Goal: Information Seeking & Learning: Learn about a topic

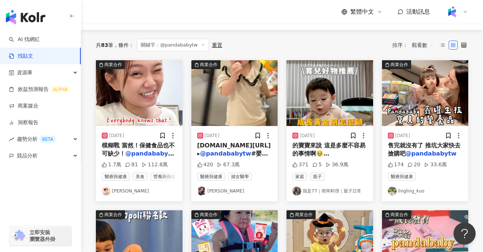
scroll to position [58, 0]
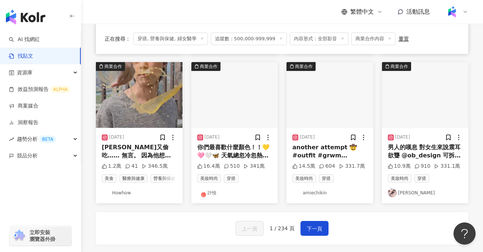
scroll to position [377, 0]
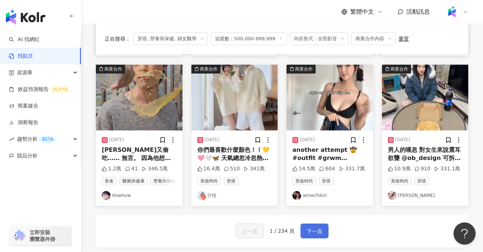
click at [321, 230] on span "下一頁" at bounding box center [314, 231] width 15 height 9
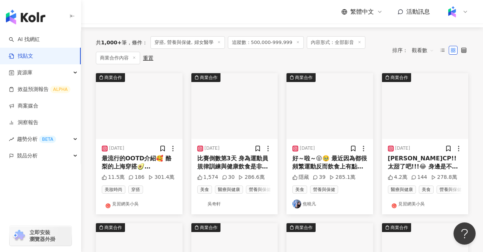
scroll to position [70, 0]
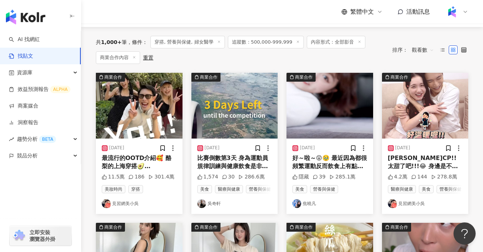
click at [406, 159] on div "吳妮CP!!太甜了吧!!!😂 身邊是不是也會有許多「太甜了」的事情發生呢 但是現在不用擔心！多多原味減糖啦！！ 超人氣的多多原味現在 「減糖35% 」喝起來口…" at bounding box center [425, 162] width 75 height 17
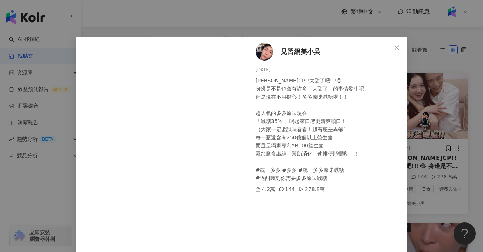
click at [455, 207] on div "見習網美小吳 2024/4/7 吳妮CP!!太甜了吧!!!😂 身邊是不是也會有許多「太甜了」的事情發生呢 但是現在不用擔心！多多原味減糖啦！！ 超人氣的多多原…" at bounding box center [241, 126] width 483 height 252
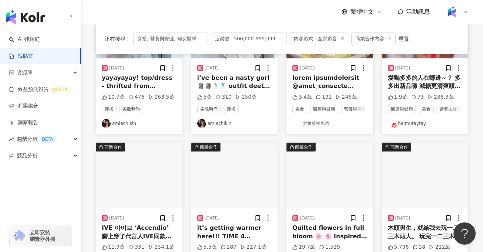
scroll to position [458, 0]
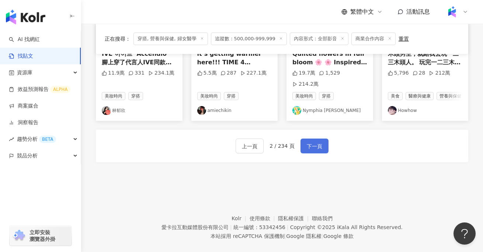
click at [308, 142] on span "下一頁" at bounding box center [314, 146] width 15 height 9
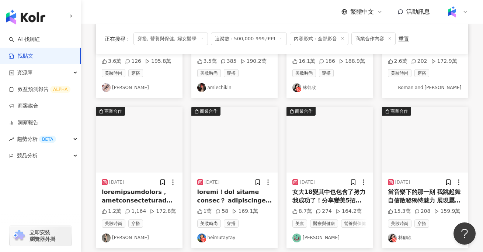
scroll to position [319, 0]
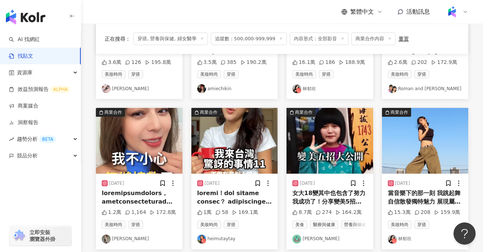
click at [135, 198] on div at bounding box center [139, 197] width 75 height 17
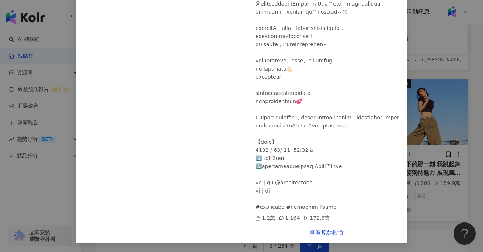
scroll to position [357, 0]
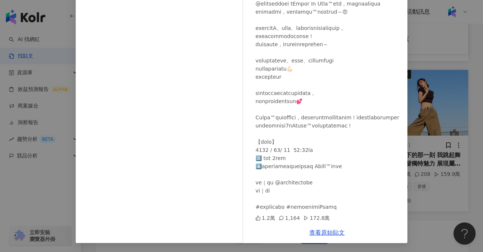
click at [322, 236] on div "查看原始貼文" at bounding box center [327, 232] width 161 height 21
click at [324, 231] on link "查看原始貼文" at bounding box center [327, 232] width 35 height 7
click at [446, 166] on div "Peggy Chen 2025/5/31 1.2萬 1,164 172.8萬 查看原始貼文" at bounding box center [241, 126] width 483 height 252
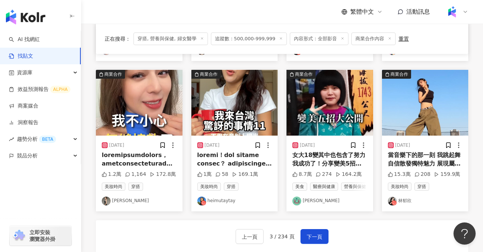
click at [347, 153] on div "女大18變其中也包含了努力 我成功了！分享變美5招給需要的你🥰 #NIPPI膠原蛋白開團中 「限動下單」 🌟首日快閃限定組合+1元多一包 🌟第二波跟團+首次下…" at bounding box center [330, 159] width 75 height 17
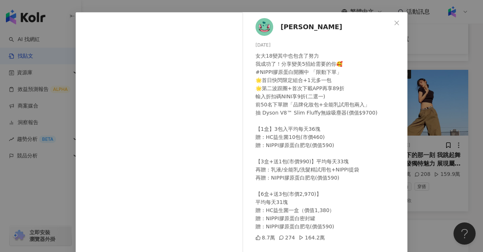
scroll to position [79, 0]
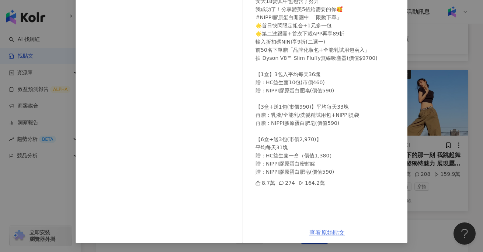
click at [332, 232] on link "查看原始貼文" at bounding box center [327, 232] width 35 height 7
click at [427, 117] on div "Nini Xie 2023/11/24 女大18變其中也包含了努力 我成功了！分享變美5招給需要的你🥰 #NIPPI膠原蛋白開團中 「限動下單」 🌟首日快閃限…" at bounding box center [241, 126] width 483 height 252
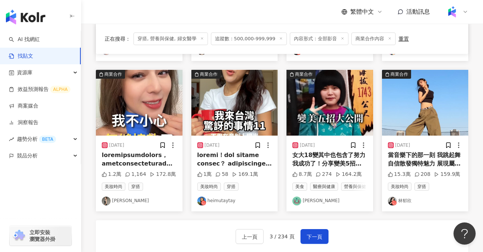
click at [428, 125] on img at bounding box center [425, 103] width 87 height 66
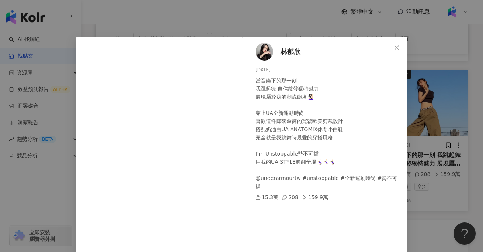
click at [449, 94] on div "林郁欣 2025/3/28 當音樂下的那一刻 我跳起舞 自信散發獨特魅力 展現屬於我的潮流態度🧏🏻‍♀️ 穿上UA全新運動時尚 喜歡這件降落傘褲的寬鬆歐美剪裁…" at bounding box center [241, 126] width 483 height 252
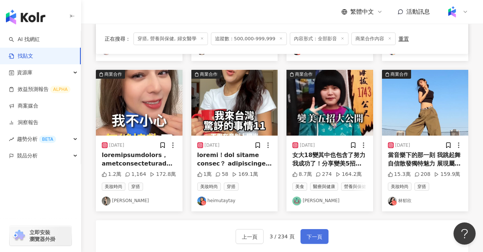
click at [314, 240] on span "下一頁" at bounding box center [314, 236] width 15 height 9
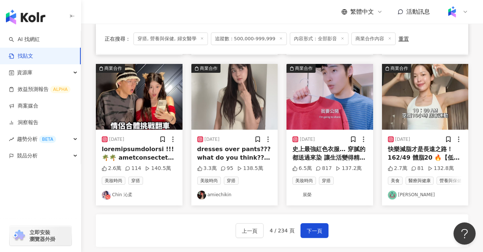
scroll to position [357, 0]
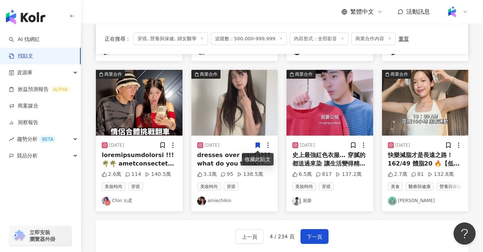
click at [141, 159] on div at bounding box center [139, 159] width 75 height 17
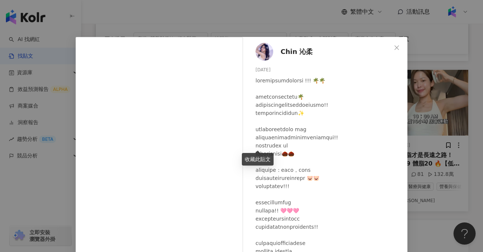
scroll to position [38, 0]
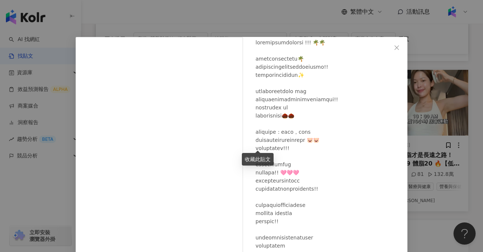
click at [330, 155] on div at bounding box center [329, 164] width 146 height 252
click at [396, 45] on icon "close" at bounding box center [397, 48] width 6 height 6
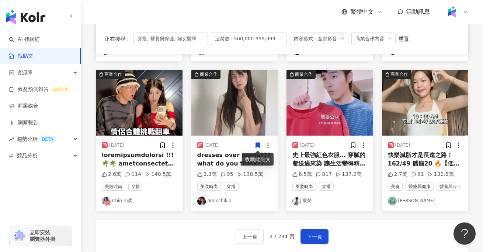
click at [428, 103] on img at bounding box center [425, 103] width 87 height 66
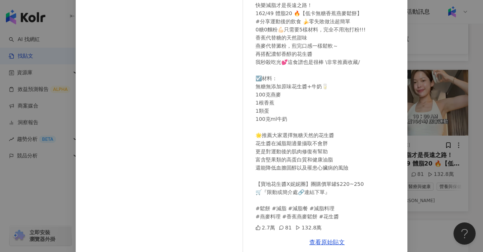
scroll to position [73, 0]
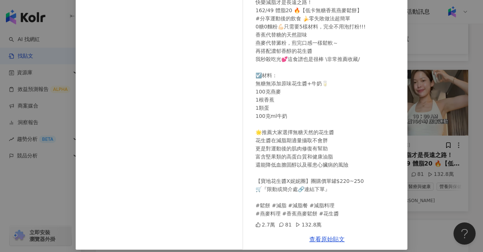
click at [417, 197] on div "Nini Xie 2024/10/19 快樂減脂才是長遠之路！ 162/49 體脂20 🔥【低卡無糖香蕉燕麥鬆餅】 #分享運動後的飲食 🍌零失敗做法超簡單 0…" at bounding box center [241, 126] width 483 height 252
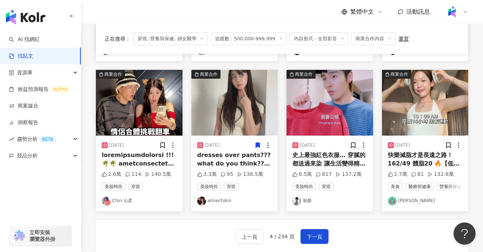
click at [322, 120] on img at bounding box center [330, 103] width 87 height 66
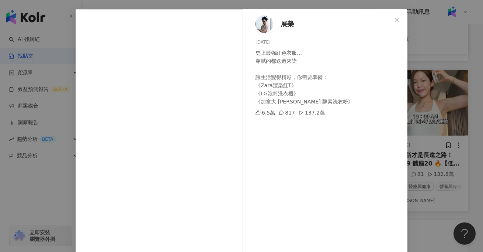
scroll to position [30, 0]
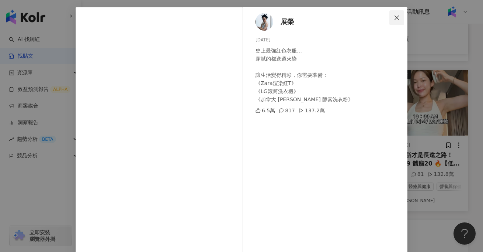
click at [397, 20] on icon "close" at bounding box center [397, 18] width 6 height 6
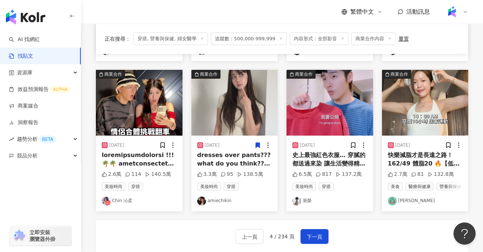
click at [141, 161] on div at bounding box center [139, 159] width 75 height 17
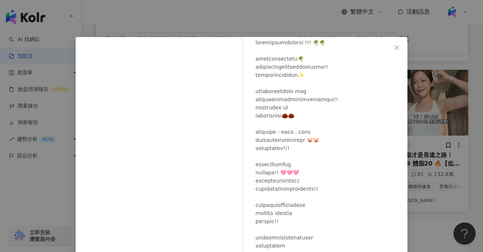
scroll to position [79, 0]
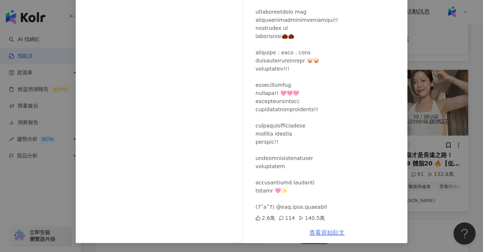
click at [329, 234] on link "查看原始貼文" at bounding box center [327, 232] width 35 height 7
click at [38, 204] on div "Chin 沁柔 2024/6/18 2.6萬 114 140.5萬 查看原始貼文" at bounding box center [241, 126] width 483 height 252
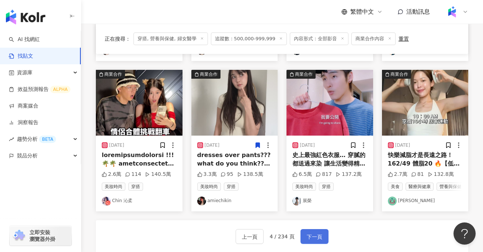
click at [315, 233] on span "下一頁" at bounding box center [314, 236] width 15 height 9
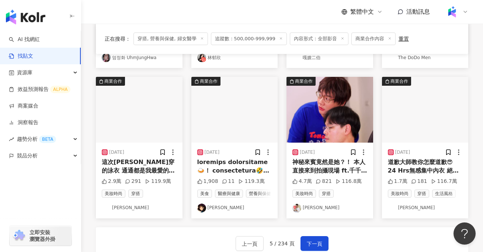
scroll to position [348, 0]
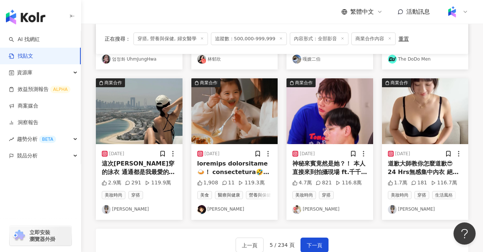
click at [335, 175] on div "神秘來賓竟然是她？！ 本人直接來到拍攝現場 ft.千千 很難得今天發了通告 給平常都很忙的這些人物 等到他們喬出時間聚在一起 花了很大的工夫...... 還好…" at bounding box center [330, 167] width 75 height 17
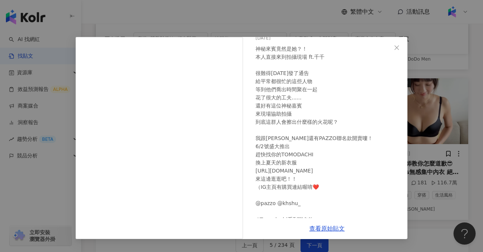
scroll to position [73, 0]
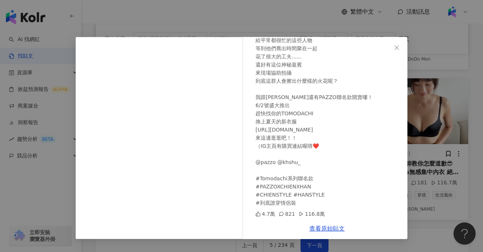
click at [437, 213] on div "阿翰 2025/6/2 神秘來賓竟然是她？！ 本人直接來到拍攝現場 ft.千千 很難得今天發了通告 給平常都很忙的這些人物 等到他們喬出時間聚在一起 花了很大…" at bounding box center [241, 126] width 483 height 252
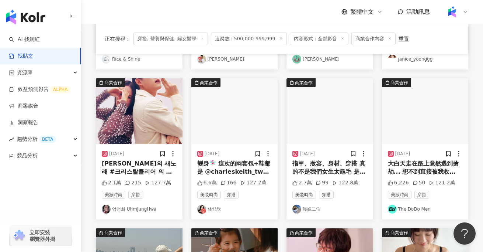
scroll to position [198, 0]
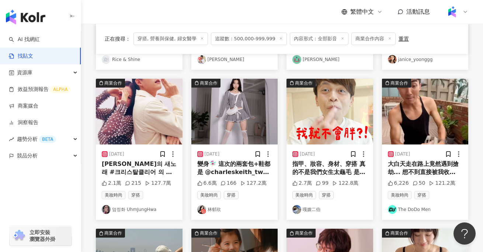
click at [417, 165] on div "大白天走在路上竟然遇到搶劫... 想不到直接被我收買？？？ 可能是因為我穿的真的太帥了（自己說😂 之前跟Eric在頂樓拍片跟去非洲玩～ 都是穿 Tumaz 的…" at bounding box center [425, 168] width 75 height 17
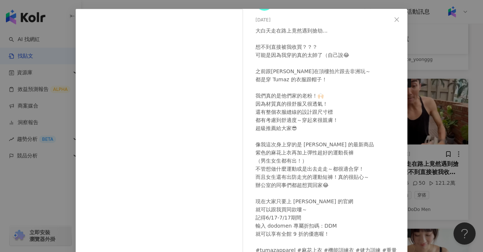
scroll to position [28, 0]
drag, startPoint x: 302, startPoint y: 145, endPoint x: 310, endPoint y: 145, distance: 7.4
click at [310, 145] on div "大白天走在路上竟然遇到搶劫... 想不到直接被我收買？？？ 可能是因為我穿的真的太帥了（自己說😂 之前跟Eric在頂樓拍片跟去非洲玩～ 都是穿 Tumaz 的…" at bounding box center [329, 143] width 146 height 235
click at [54, 216] on div "The DoDo Men 2025/6/17 6,226 50 121.2萬 查看原始貼文" at bounding box center [241, 126] width 483 height 252
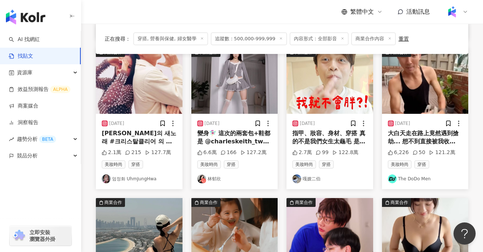
scroll to position [229, 0]
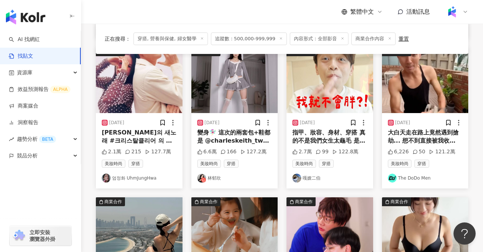
click at [331, 97] on img at bounding box center [330, 80] width 87 height 66
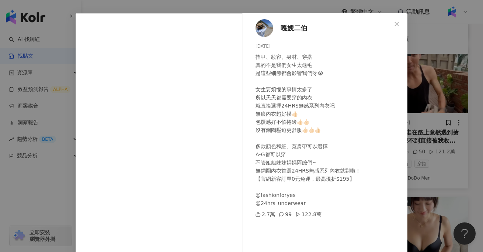
scroll to position [24, 0]
click at [466, 144] on div "嘎嫂二伯 2024/8/27 指甲、妝容、身材、穿搭 真的不是我們女生太龜毛 是這些細節都會影響我們呀😭 女生要煩惱的事情太多了 所以天天都需要穿的內衣 就直…" at bounding box center [241, 126] width 483 height 252
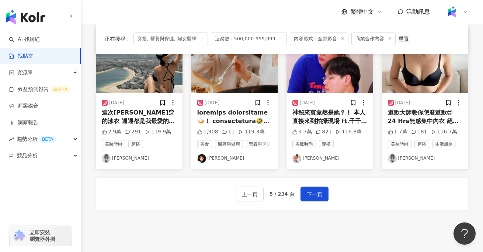
scroll to position [406, 0]
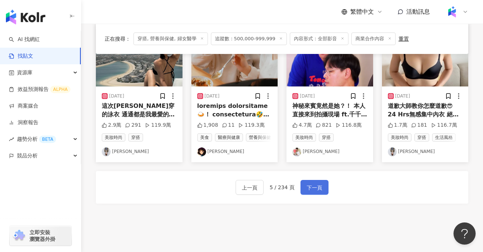
click at [310, 187] on span "下一頁" at bounding box center [314, 187] width 15 height 9
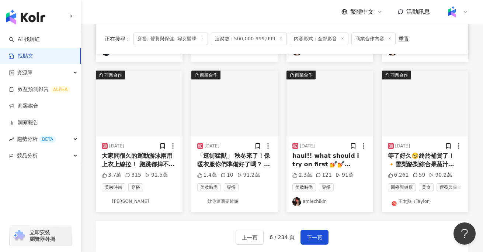
scroll to position [352, 0]
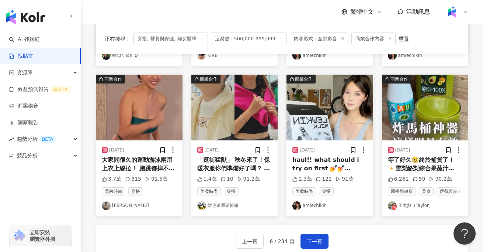
click at [232, 163] on div "「逛街猛獸」 秋冬來了！保暖衣服你們準備好了嗎？ 這兩隻逛街怪獸帶你們去逛逛NIKE秋冬最新款！ 只要一逛起街來這兩隻我永遠都抓不住 趁百貨周年慶讓他們在NI…" at bounding box center [234, 164] width 75 height 17
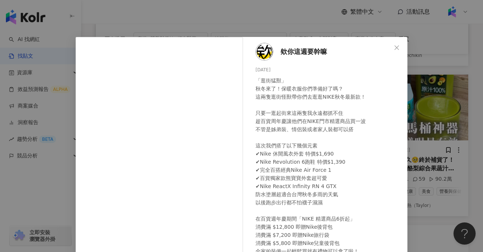
click at [451, 148] on div "欸你這週要幹嘛 2023/10/21 「逛街猛獸」 秋冬來了！保暖衣服你們準備好了嗎？ 這兩隻逛街怪獸帶你們去逛逛NIKE秋冬最新款！ 只要一逛起街來這兩隻我…" at bounding box center [241, 126] width 483 height 252
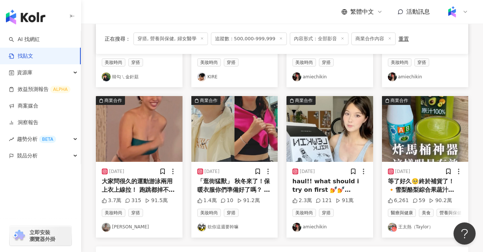
scroll to position [330, 0]
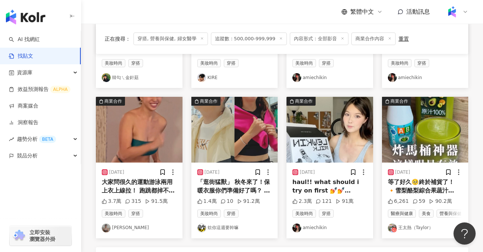
click at [423, 136] on img at bounding box center [425, 130] width 87 height 66
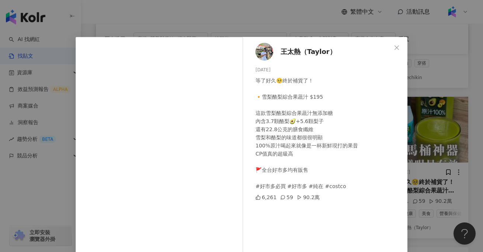
click at [406, 127] on div "王太熱（Taylor） 2025/7/17 等了好久🥺終於補貨了！ 🔸雪梨酪梨綜合果蔬汁 $195 這款雪梨酪梨綜合果蔬汁無添加糖 內含3.7顆酪梨🥑+5.6…" at bounding box center [327, 169] width 161 height 264
click at [421, 65] on div "王太熱（Taylor） 2025/7/17 等了好久🥺終於補貨了！ 🔸雪梨酪梨綜合果蔬汁 $195 這款雪梨酪梨綜合果蔬汁無添加糖 內含3.7顆酪梨🥑+5.6…" at bounding box center [241, 126] width 483 height 252
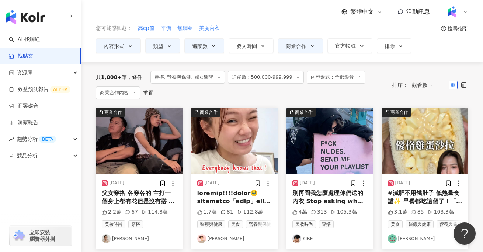
scroll to position [35, 0]
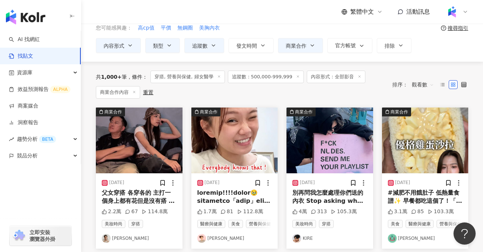
click at [233, 197] on div at bounding box center [234, 197] width 75 height 17
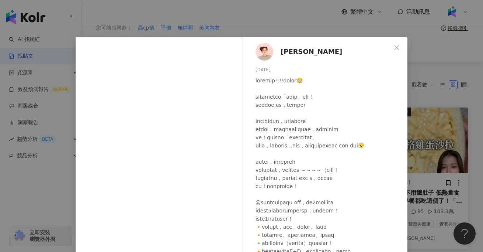
scroll to position [38, 0]
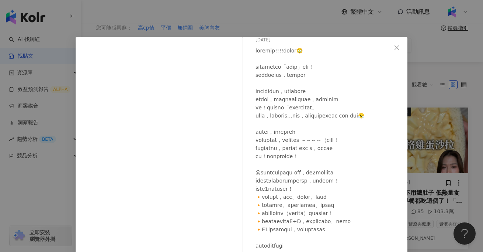
click at [20, 225] on div "陳彥婷 tiffany 2025/4/21 1.7萬 81 112.8萬 查看原始貼文" at bounding box center [241, 126] width 483 height 252
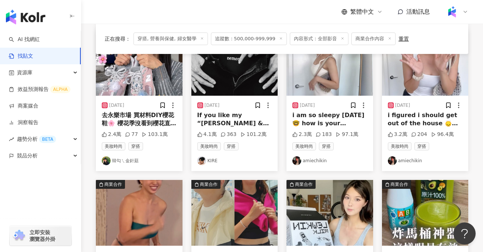
scroll to position [458, 0]
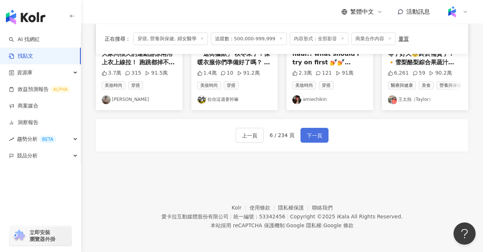
click at [307, 137] on span "下一頁" at bounding box center [314, 135] width 15 height 9
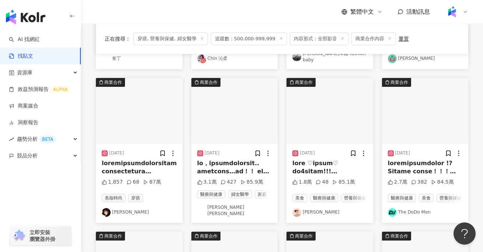
scroll to position [202, 0]
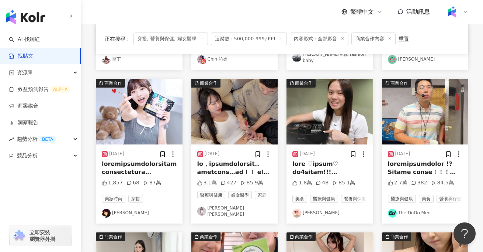
click at [246, 116] on img at bounding box center [234, 112] width 87 height 66
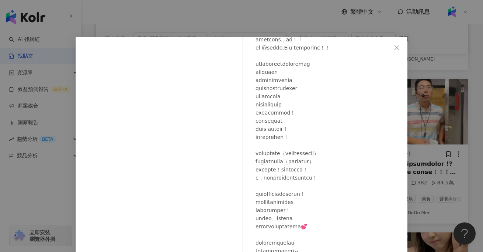
scroll to position [119, 0]
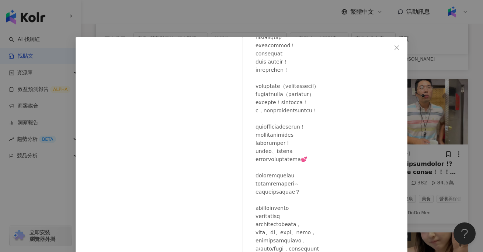
click at [467, 124] on div "梓梓董梓甯 2025/5/15 3.1萬 427 85.9萬 查看原始貼文" at bounding box center [241, 126] width 483 height 252
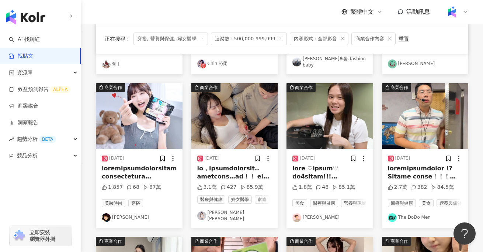
scroll to position [197, 0]
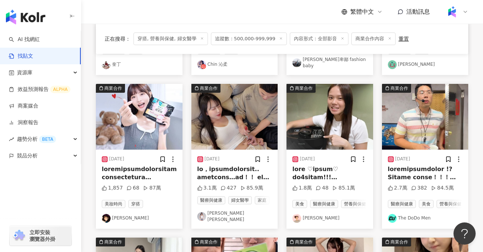
click at [417, 138] on img at bounding box center [425, 117] width 87 height 66
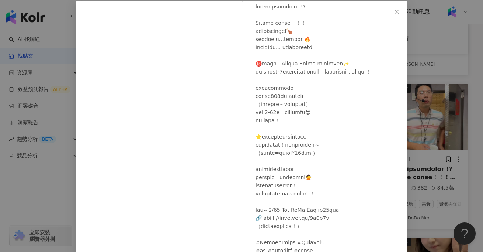
scroll to position [36, 0]
click at [30, 203] on div "The DoDo Men 2025/7/29 2.7萬 382 84.5萬 查看原始貼文" at bounding box center [241, 126] width 483 height 252
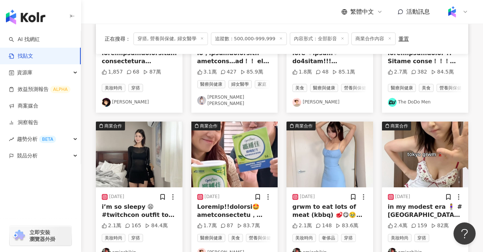
scroll to position [314, 0]
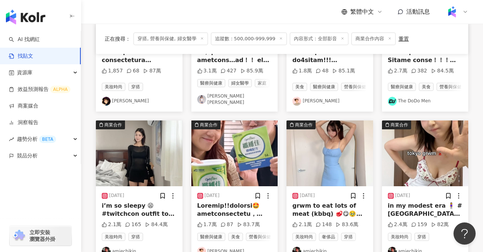
click at [235, 201] on div at bounding box center [234, 209] width 75 height 17
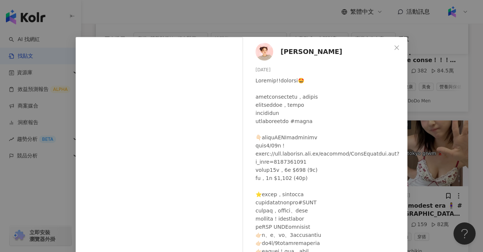
click at [30, 228] on div "陳彥婷 tiffany 2025/8/4 1.7萬 87 83.7萬 查看原始貼文" at bounding box center [241, 126] width 483 height 252
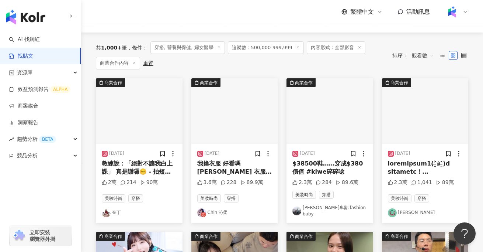
scroll to position [61, 0]
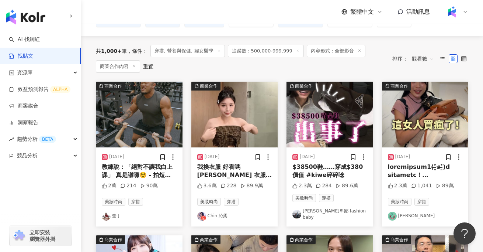
click at [335, 168] on div "$38500鞋……穿成$380價值 #kiwe碎碎唸" at bounding box center [330, 171] width 75 height 17
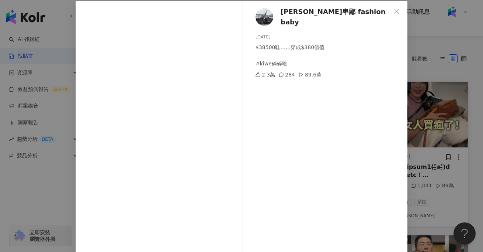
scroll to position [40, 0]
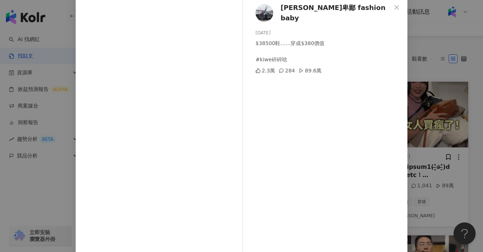
click at [42, 201] on div "林進 飛醺卑鄙 fashion baby 2023/12/26 $38500鞋……穿成$380價值 #kiwe碎碎唸 2.3萬 284 89.6萬 查看原始貼文" at bounding box center [241, 126] width 483 height 252
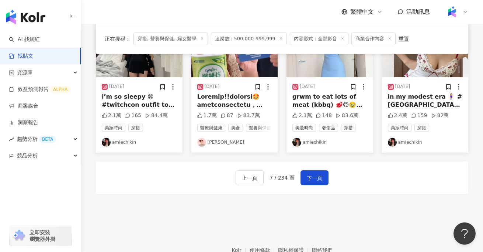
scroll to position [458, 0]
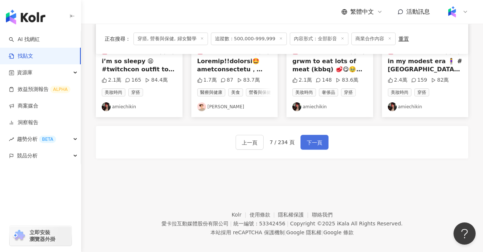
click at [304, 139] on button "下一頁" at bounding box center [315, 142] width 28 height 15
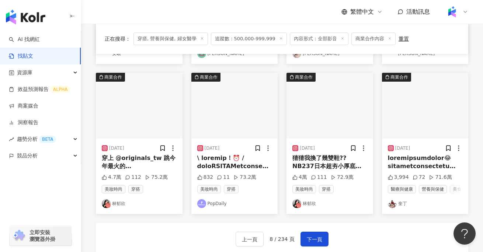
scroll to position [469, 0]
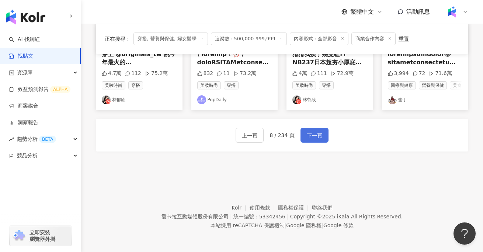
click at [314, 137] on span "下一頁" at bounding box center [314, 135] width 15 height 9
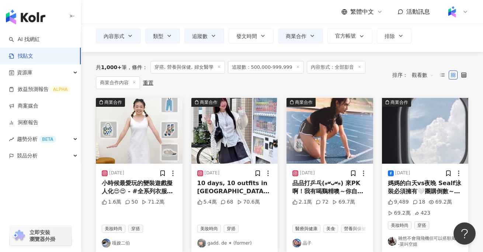
scroll to position [44, 0]
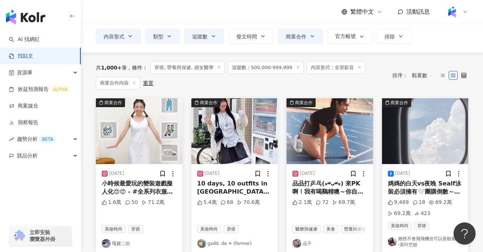
click at [409, 189] on div "媽媽的白天vs夜晚 Sealf泳裝必須擁有🤍團購倒數～～～ 夏天一起穿上最美bikini 這套內建下厚上薄墊，一穿及引爆！ 三件組合最優惠，8折！！！ 一共三…" at bounding box center [425, 187] width 75 height 17
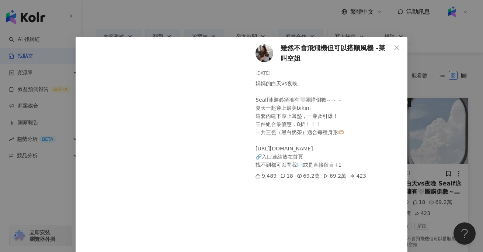
click at [66, 195] on div "雖然不會飛飛機但可以搭順風機 -菜叫空姐 2025/7/11 媽媽的白天vs夜晚 Sealf泳裝必須擁有🤍團購倒數～～～ 夏天一起穿上最美bikini 這套內…" at bounding box center [241, 126] width 483 height 252
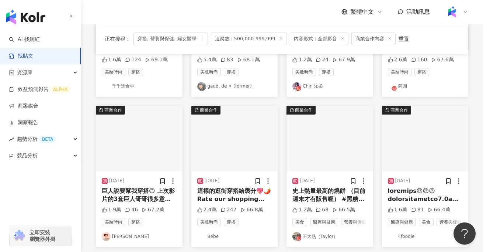
scroll to position [472, 0]
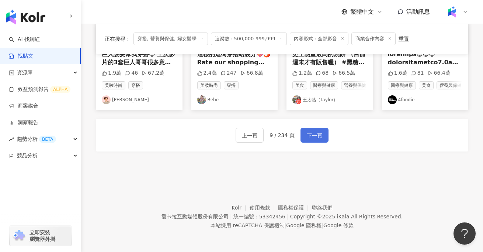
click at [312, 137] on span "下一頁" at bounding box center [314, 135] width 15 height 9
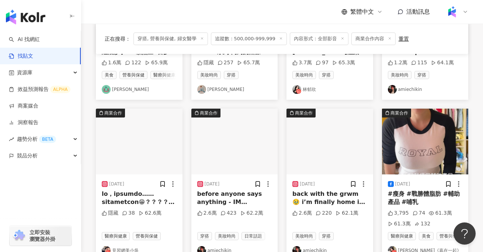
scroll to position [166, 0]
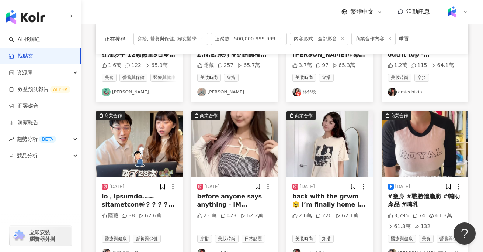
click at [138, 145] on img at bounding box center [139, 144] width 87 height 66
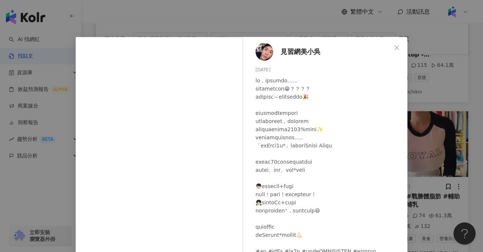
scroll to position [70, 0]
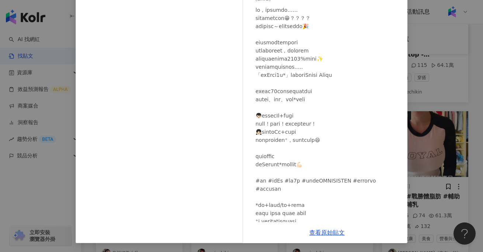
click at [4, 205] on div "見習網美小吳 2024/3/12 隱藏 38 62.6萬 查看原始貼文" at bounding box center [241, 126] width 483 height 252
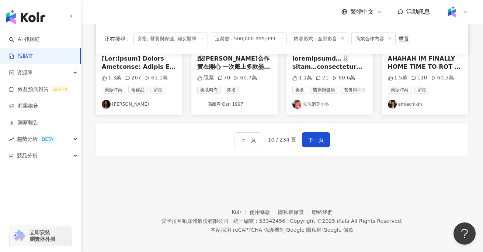
scroll to position [469, 0]
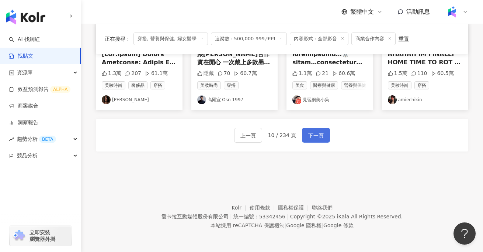
click at [315, 135] on span "下一頁" at bounding box center [315, 135] width 15 height 9
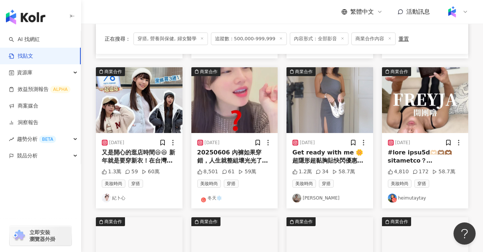
scroll to position [190, 0]
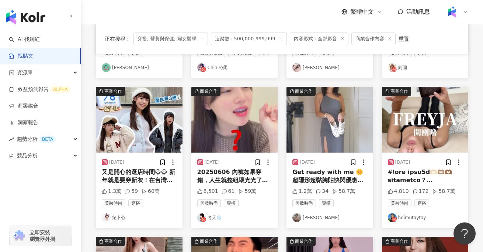
click at [239, 132] on img at bounding box center [234, 120] width 87 height 66
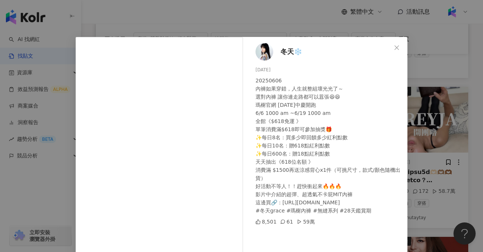
scroll to position [79, 0]
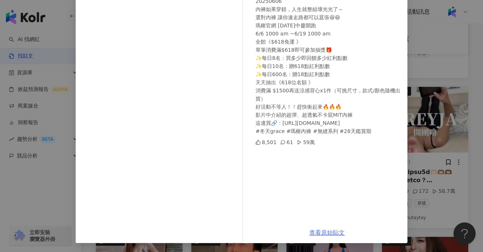
click at [329, 234] on link "查看原始貼文" at bounding box center [327, 232] width 35 height 7
click at [287, 141] on div "61" at bounding box center [286, 142] width 13 height 8
click at [322, 232] on link "查看原始貼文" at bounding box center [327, 232] width 35 height 7
click at [467, 82] on div "冬天❄️ 2025/6/6 20250606 內褲如果穿錯，人生就整組壞光光了～ 選對內褲 讓你連走路都可以囂張😆😆 瑪榭官網 618年中慶開跑 6/6 10…" at bounding box center [241, 126] width 483 height 252
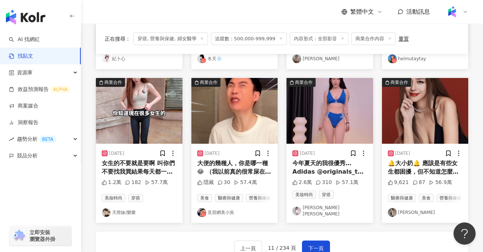
scroll to position [349, 0]
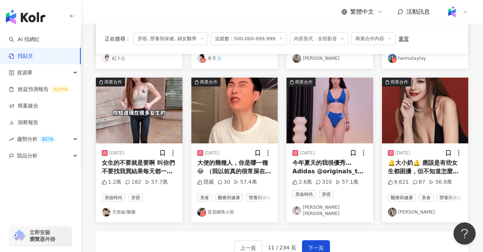
click at [236, 155] on div "2024/5/27" at bounding box center [234, 152] width 75 height 7
click at [236, 165] on div "大便的幾種人，你是哪一種😂 （我以前真的很常屎在滾欸xDDDD) 不管你是哪一種人，腸胃照顧都是非常重要的！ 還在為便便不順煩惱嗎？ 快來試試看「Future…" at bounding box center [234, 167] width 75 height 17
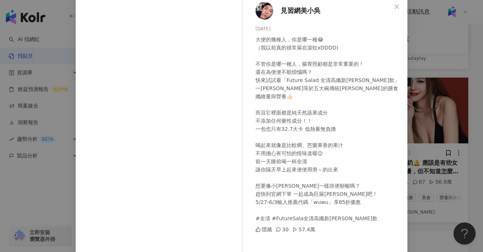
scroll to position [39, 0]
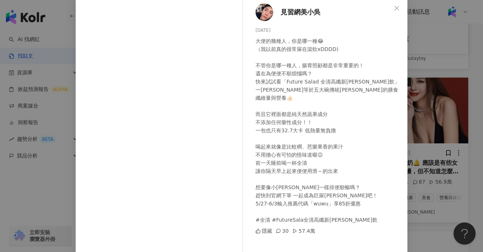
click at [447, 115] on div "見習網美小吳 2024/5/27 大便的幾種人，你是哪一種😂 （我以前真的很常屎在滾欸xDDDD) 不管你是哪一種人，腸胃照顧都是非常重要的！ 還在為便便不順…" at bounding box center [241, 126] width 483 height 252
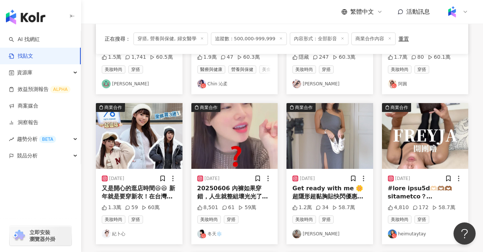
scroll to position [172, 0]
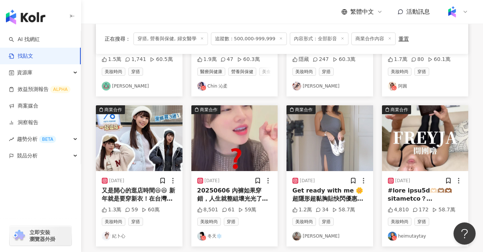
click at [246, 188] on div "20250606 內褲如果穿錯，人生就整組壞光光了～ 選對內褲 讓你連走路都可以囂張😆😆 瑪榭官網 618年中慶開跑 6/6 1000 am ~6/19 10…" at bounding box center [234, 194] width 75 height 17
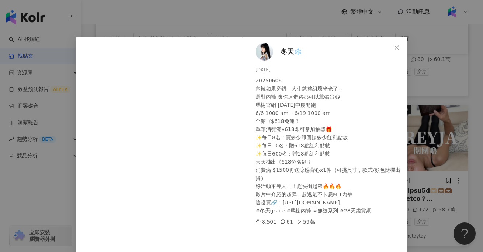
click at [281, 54] on span "冬天❄️" at bounding box center [291, 51] width 21 height 10
click at [398, 45] on icon "close" at bounding box center [397, 48] width 6 height 6
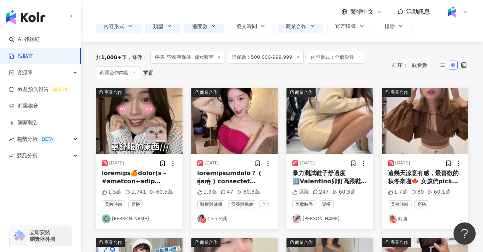
scroll to position [53, 0]
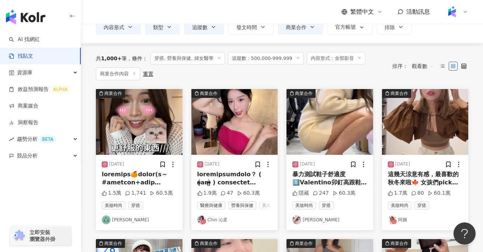
click at [415, 180] on div "這幾天涼意有感，最喜歡的秋冬來啦🍁 女孩們pick哪一套 收藏起來，冬天購物就知道怎麼買囉！ 圓の推薦秋冬必買的三個單品 1. 靴子👢必須 咖色黑色都可以 2…" at bounding box center [425, 178] width 75 height 17
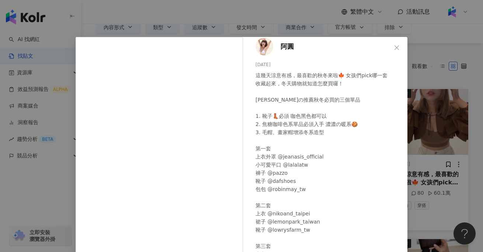
scroll to position [6, 0]
click at [444, 160] on div "阿圓 2023/11/18 這幾天涼意有感，最喜歡的秋冬來啦🍁 女孩們pick哪一套 收藏起來，冬天購物就知道怎麼買囉！ 圓の推薦秋冬必買的三個單品 1. 靴…" at bounding box center [241, 126] width 483 height 252
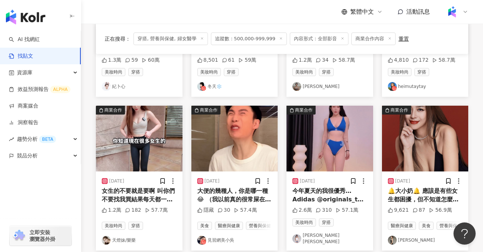
scroll to position [458, 0]
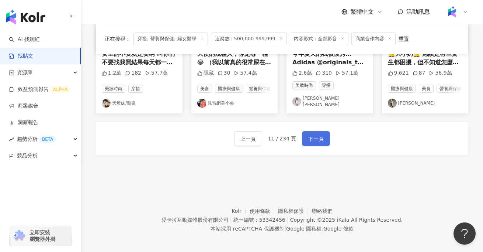
click at [318, 138] on span "下一頁" at bounding box center [315, 138] width 15 height 9
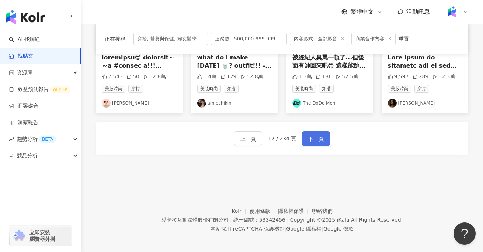
click at [320, 131] on button "下一頁" at bounding box center [316, 138] width 28 height 15
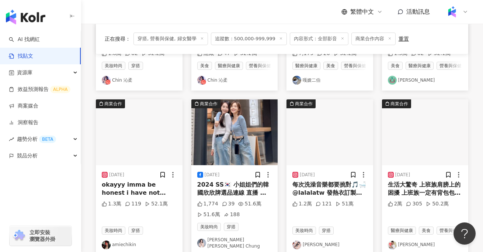
scroll to position [177, 0]
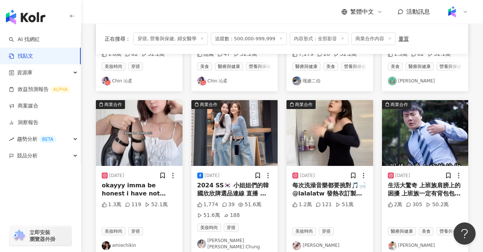
click at [316, 154] on img at bounding box center [330, 133] width 87 height 66
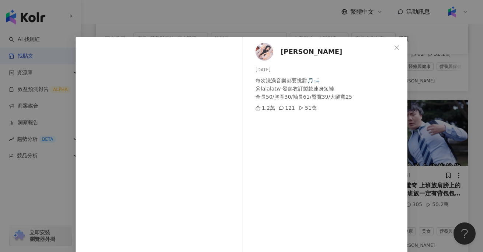
click at [288, 107] on div "121" at bounding box center [287, 108] width 16 height 8
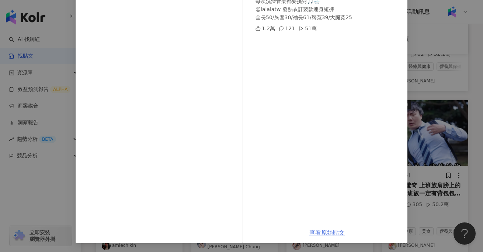
click at [324, 232] on link "查看原始貼文" at bounding box center [327, 232] width 35 height 7
click at [465, 81] on div "艾瑞絲 2024/1/7 每次洗澡音樂都要挑對🎵🛁 @lalalatw 發熱衣訂製款連身短褲 全長50/胸圍30/袖長61/臀寬39/大腿寬25 1.2萬 1…" at bounding box center [241, 126] width 483 height 252
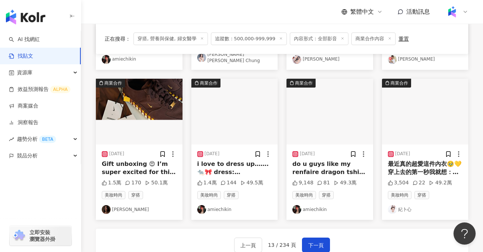
scroll to position [375, 0]
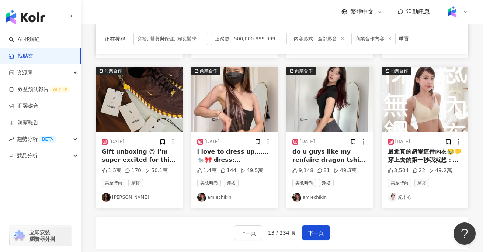
click at [426, 149] on div "最近真的超愛這件內衣🥹💛 穿上去的第一秒我就想：「欸？這也太舒服了吧～」 完全愛上了~~不想脫下來的喜歡🫶 把我的胸型托得剛剛好，自然又集中！ 穿上後自信滿滿…" at bounding box center [425, 156] width 75 height 17
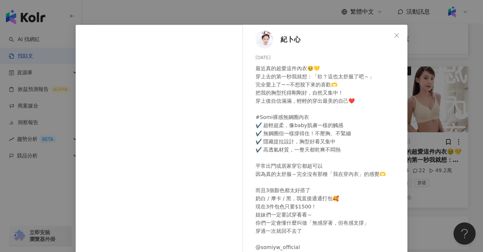
scroll to position [79, 0]
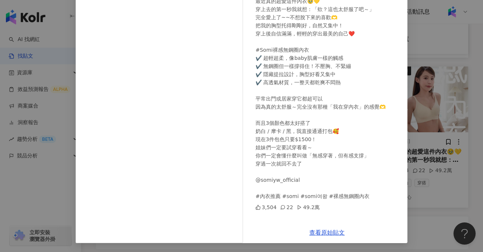
click at [427, 215] on div "紀卜心 2025/7/17 最近真的超愛這件內衣🥹💛 穿上去的第一秒我就想：「欸？這也太舒服了吧～」 完全愛上了~~不想脫下來的喜歡🫶 把我的胸型托得剛剛好，…" at bounding box center [241, 126] width 483 height 252
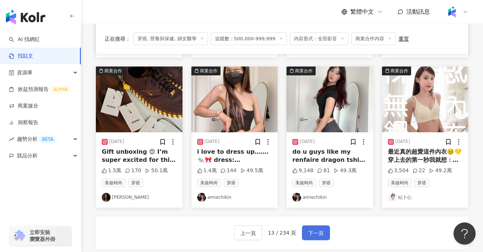
click at [313, 230] on span "下一頁" at bounding box center [315, 232] width 15 height 9
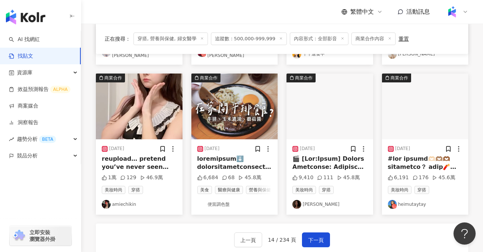
scroll to position [367, 0]
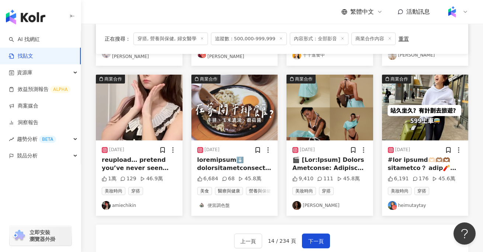
click at [230, 160] on div at bounding box center [234, 164] width 75 height 17
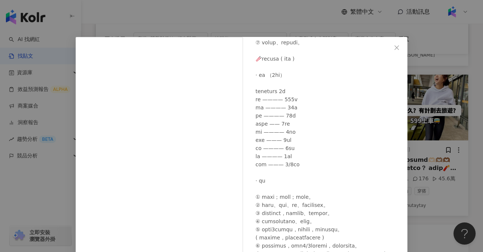
scroll to position [79, 0]
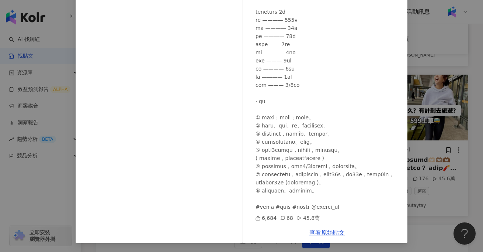
click at [446, 210] on div "便當調色盤 2024/12/15 6,684 68 45.8萬 查看原始貼文" at bounding box center [241, 126] width 483 height 252
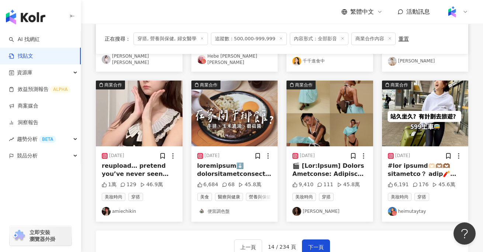
scroll to position [359, 0]
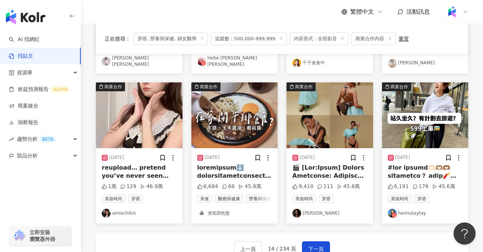
click at [408, 163] on div at bounding box center [425, 171] width 75 height 17
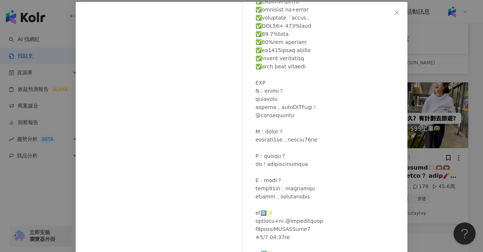
scroll to position [282, 0]
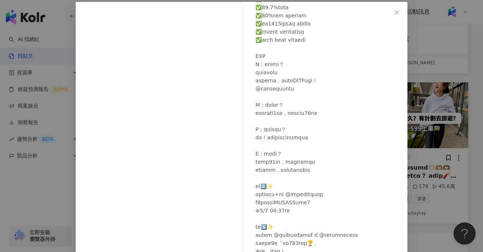
click at [425, 191] on div "heimutaytay 2023/12/29 6,191 176 45.6萬 查看原始貼文" at bounding box center [241, 126] width 483 height 252
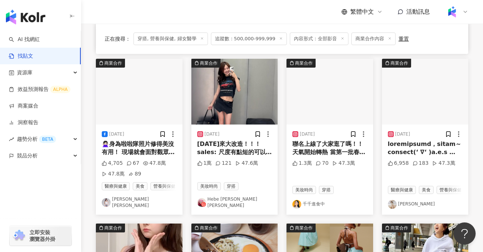
scroll to position [218, 0]
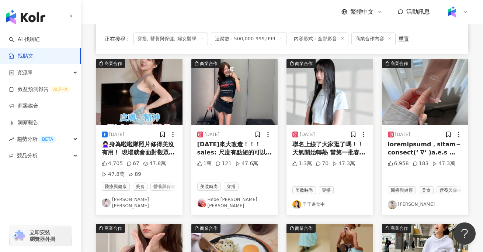
click at [144, 152] on div "🙅🏻‍♀️身為啦啦隊照片修得美沒有用！ 現場就會面對觀眾的近距離檢視🔍 本人也要有好身材+發光的肌膚才行💪🏻 最近維持好狀態的好幫手想推薦給你們⬇️ 📍拉蓓《…" at bounding box center [139, 148] width 75 height 17
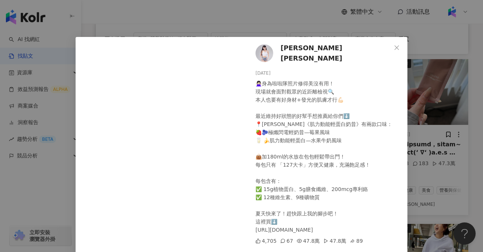
scroll to position [2, 0]
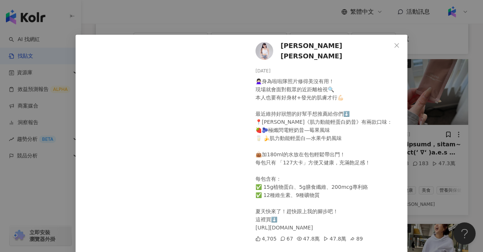
click at [469, 144] on div "梓梓董梓甯 2025/4/18 🙅🏻‍♀️身為啦啦隊照片修得美沒有用！ 現場就會面對觀眾的近距離檢視🔍 本人也要有好身材+發光的肌膚才行💪🏻 最近維持好狀態的…" at bounding box center [241, 126] width 483 height 252
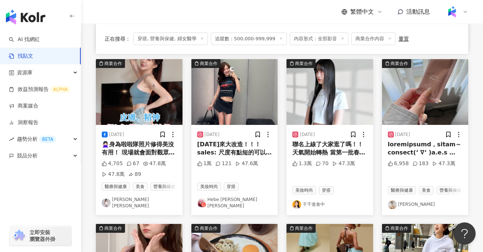
click at [411, 147] on div at bounding box center [425, 148] width 75 height 17
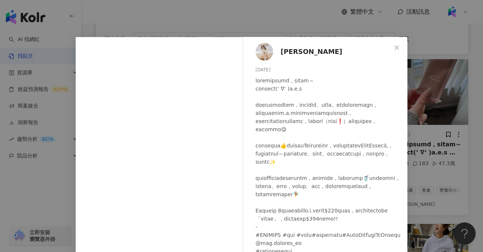
scroll to position [6, 0]
click at [458, 155] on div "篠崎泫 2024/6/5 6,958 183 47.3萬 查看原始貼文" at bounding box center [241, 126] width 483 height 252
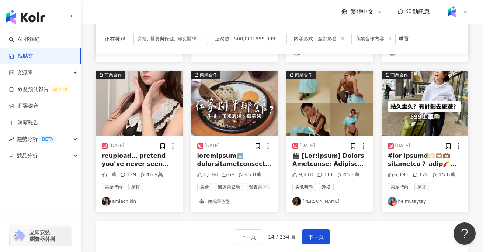
scroll to position [469, 0]
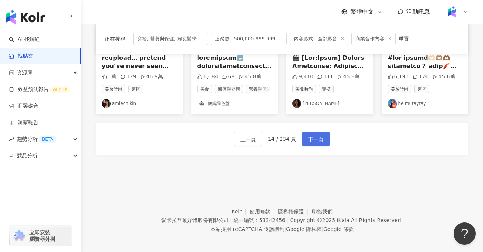
click at [324, 131] on button "下一頁" at bounding box center [316, 138] width 28 height 15
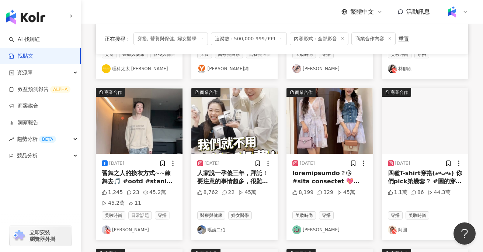
scroll to position [188, 0]
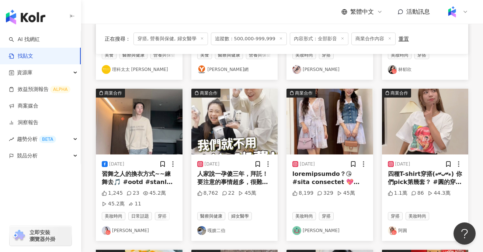
click at [229, 182] on div "人家說一孕傻三年，拜託！要注意的事情超多，很難通通記住啊 而且不只媽媽們 好像身邊朋友年紀越大越容易忘東忘西 前陣子吃到廠商提供的新品 #愛因思坦 專利精萃膠…" at bounding box center [234, 178] width 75 height 17
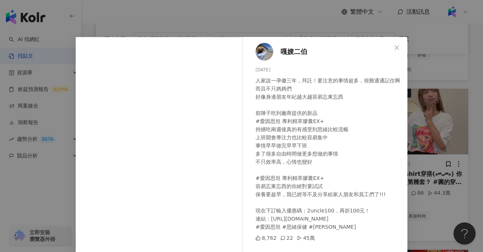
click at [33, 210] on div "嘎嫂二伯 2024/5/30 人家說一孕傻三年，拜託！要注意的事情超多，很難通通記住啊 而且不只媽媽們 好像身邊朋友年紀越大越容易忘東忘西 前陣子吃到廠商提供…" at bounding box center [241, 126] width 483 height 252
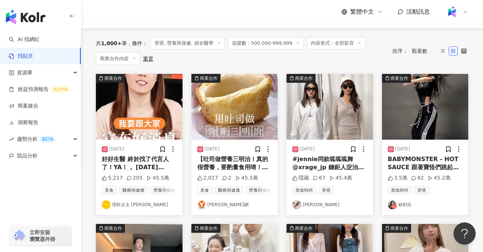
scroll to position [66, 0]
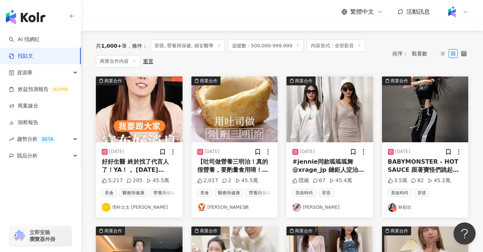
click at [322, 166] on div "#jennie同款呱呱呱舞 @xrage_jp 鏈鉅人淀治襯衫" at bounding box center [330, 166] width 75 height 17
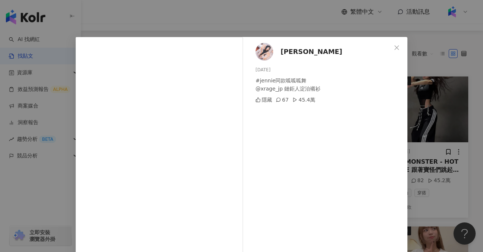
click at [62, 193] on div "艾瑞絲 2024/1/9 #jennie同款呱呱呱舞 @xrage_jp 鏈鉅人淀治襯衫 隱藏 67 45.4萬 查看原始貼文" at bounding box center [241, 126] width 483 height 252
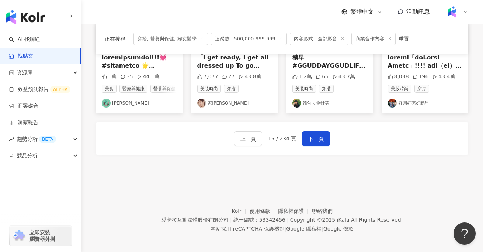
scroll to position [469, 0]
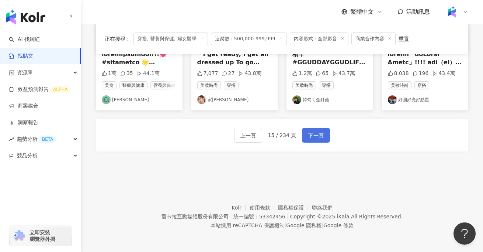
click at [316, 134] on span "下一頁" at bounding box center [315, 135] width 15 height 9
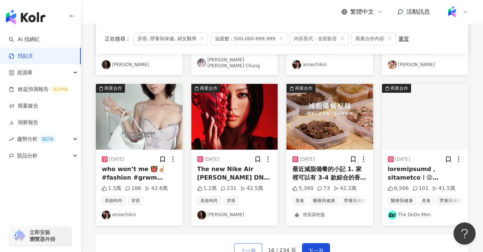
scroll to position [366, 0]
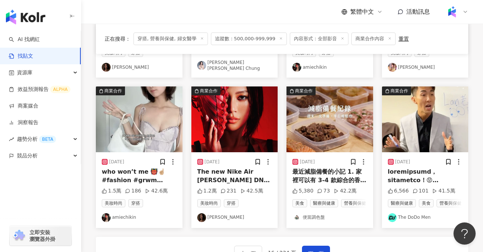
click at [407, 146] on img at bounding box center [425, 119] width 87 height 66
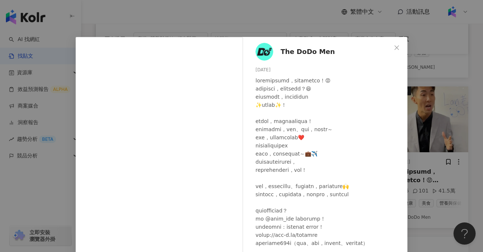
scroll to position [6, 0]
click at [443, 136] on div "The DoDo Men 2025/1/9 6,566 101 41.5萬 查看原始貼文" at bounding box center [241, 126] width 483 height 252
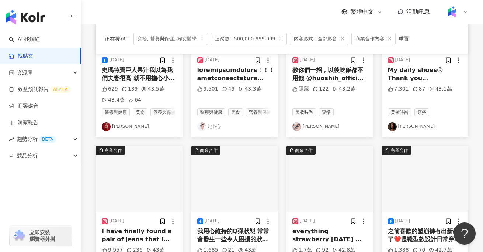
scroll to position [141, 0]
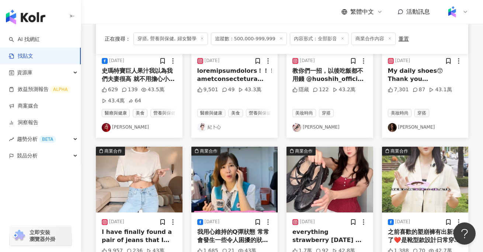
click at [241, 171] on img at bounding box center [234, 179] width 87 height 66
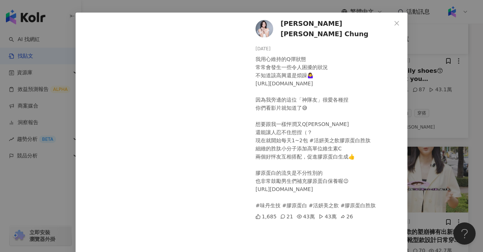
scroll to position [29, 0]
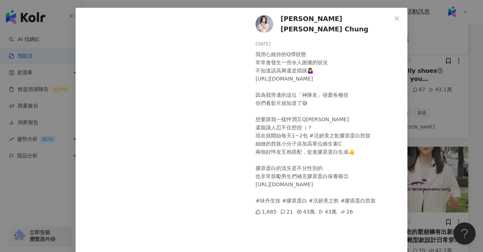
click at [433, 143] on div "鍾欣怡 Cathy Chung 2024/9/27 我用心維持的Q彈狀態 常常會發生一些令人困擾的狀況 不知道該高興還是煩躁🤷‍♀️ https://lihi…" at bounding box center [241, 126] width 483 height 252
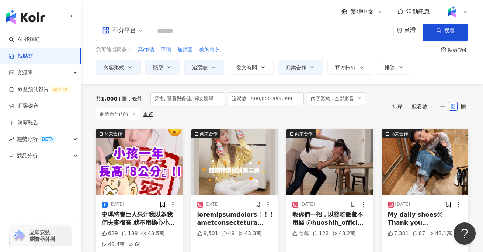
scroll to position [11, 0]
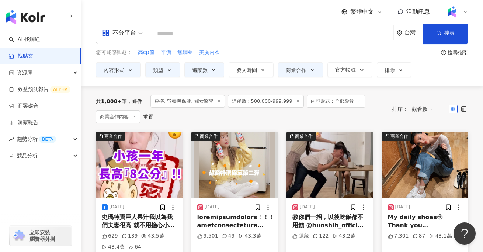
click at [315, 188] on img at bounding box center [330, 165] width 87 height 66
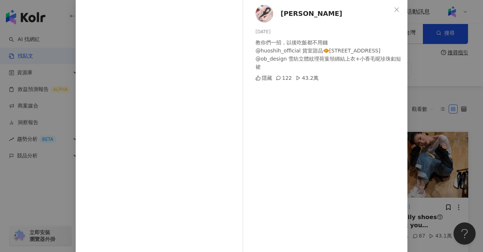
scroll to position [70, 0]
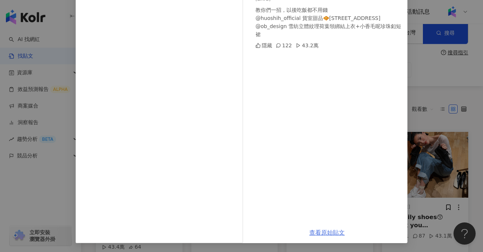
click at [322, 234] on link "查看原始貼文" at bounding box center [327, 232] width 35 height 7
click at [436, 141] on div "艾瑞絲 2024/5/27 教你們一招，以後吃飯都不用錢 @huoshih_official 貨室甜品🧇赤峰街71巷34號 @ob_design 雪紡立體紋理…" at bounding box center [241, 126] width 483 height 252
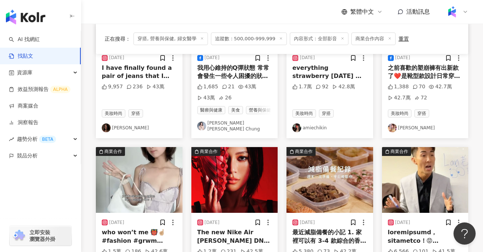
scroll to position [285, 0]
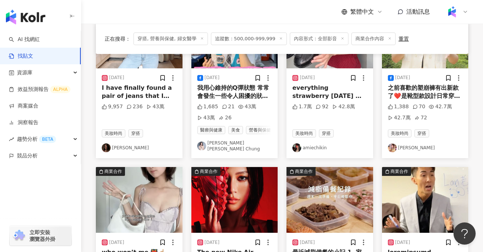
click at [417, 91] on div "之前喜歡的塑崩褲有出新款了❤️是靴型款設計日常穿搭、休閒、運動一件搞定顯瘦又修身一般的長褲現在這天氣根本穿不住但這件夏天穿起來非常涼喔🥰 新款連結🔗 http…" at bounding box center [425, 92] width 75 height 17
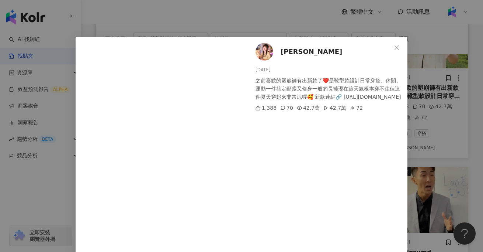
click at [423, 161] on div "洪詩 2024/7/27 之前喜歡的塑崩褲有出新款了❤️是靴型款設計日常穿搭、休閒、運動一件搞定顯瘦又修身一般的長褲現在這天氣根本穿不住但這件夏天穿起來非常涼…" at bounding box center [241, 126] width 483 height 252
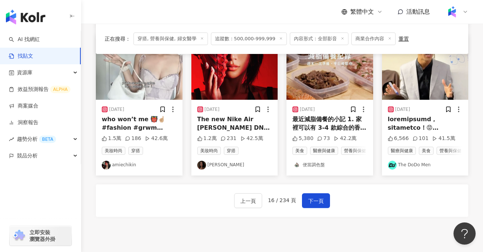
scroll to position [480, 0]
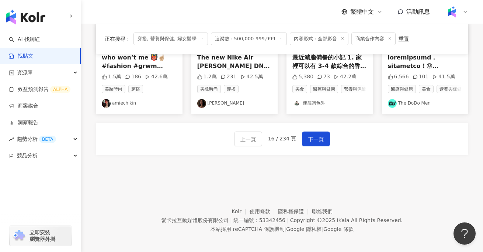
click at [313, 146] on div "上一頁 16 / 234 頁 下一頁" at bounding box center [282, 138] width 373 height 32
click at [315, 139] on button "下一頁" at bounding box center [316, 138] width 28 height 15
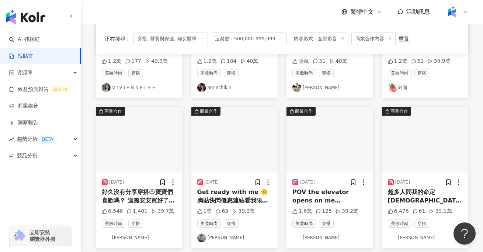
scroll to position [331, 0]
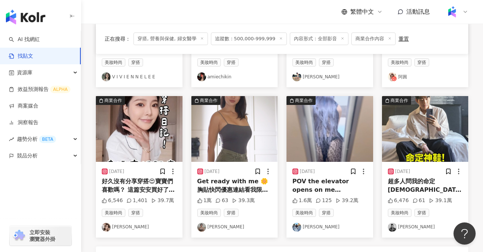
click at [215, 137] on img at bounding box center [234, 129] width 87 height 66
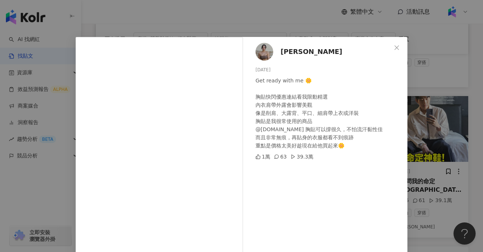
click at [29, 204] on div "Jessica 2023/10/23 Get ready with me 🌼 胸貼快閃優惠連結看我限動精選 內衣肩帶外露會影響美觀 像是削肩、大露背、平口、細…" at bounding box center [241, 126] width 483 height 252
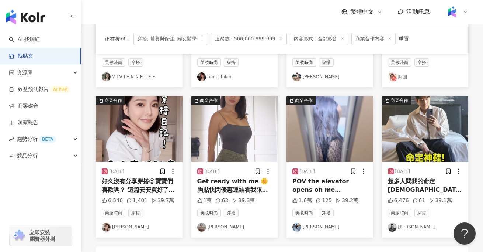
click at [243, 35] on span "追蹤數：500,000-999,999" at bounding box center [249, 38] width 76 height 13
click at [272, 42] on span "追蹤數：500,000-999,999" at bounding box center [249, 38] width 76 height 13
click at [279, 38] on icon at bounding box center [281, 39] width 4 height 4
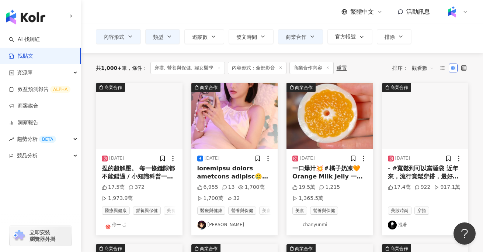
scroll to position [45, 0]
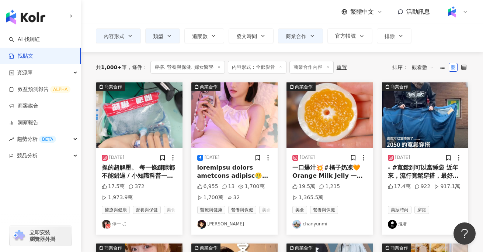
click at [240, 116] on img at bounding box center [234, 115] width 87 height 66
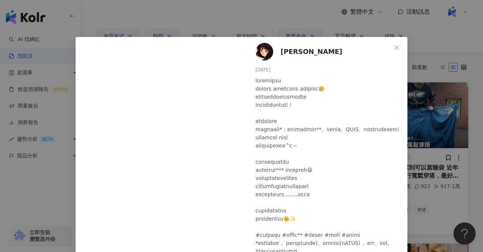
click at [395, 144] on div at bounding box center [329, 181] width 146 height 211
click at [451, 147] on div "Nina 2025/2/24 6,955 13 1,700萬 1,700萬 32 查看原始貼文" at bounding box center [241, 126] width 483 height 252
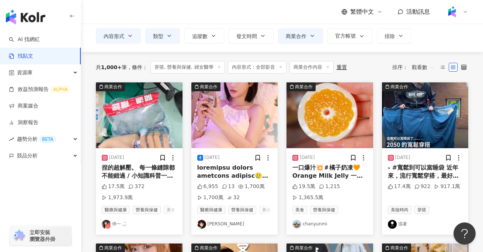
click at [428, 172] on div "- #寬鬆到可以當睡袋 近年來，流行寬鬆穿搭，最好還能落地帶出自然垂墜的效果。服裝品牌 Sort Company（@sortcompany）分享了一段影片，展…" at bounding box center [425, 171] width 75 height 17
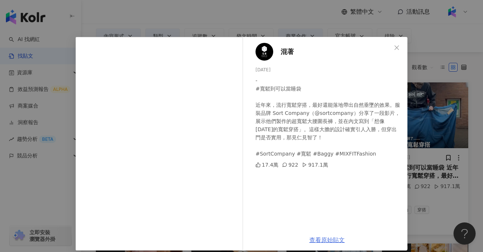
click at [328, 238] on link "查看原始貼文" at bounding box center [327, 239] width 35 height 7
click at [396, 44] on button "Close" at bounding box center [397, 47] width 15 height 15
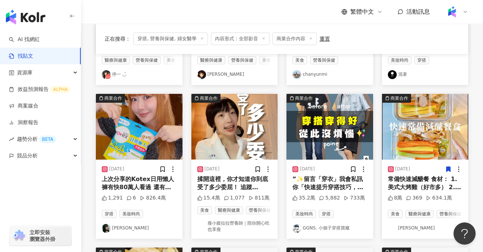
scroll to position [195, 0]
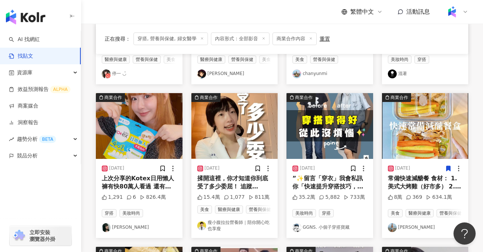
click at [220, 183] on div "揉開這裡，你才知道你到底受了多少委屈！ 追蹤 @lalalandbwithu 健康好體態一次擁有 👄留言555免費預約雲朵機體驗 👥分享給你身邊的女性朋友們 …" at bounding box center [234, 182] width 75 height 17
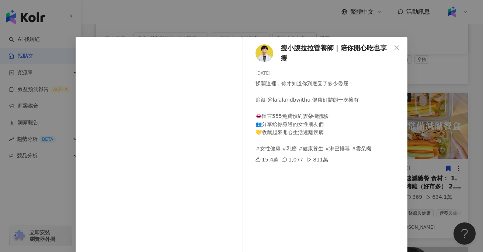
click at [447, 97] on div "瘦小腹拉拉營養師｜陪你開心吃也享瘦 2024/8/16 揉開這裡，你才知道你到底受了多少委屈！ 追蹤 @lalalandbwithu 健康好體態一次擁有 👄留…" at bounding box center [241, 126] width 483 height 252
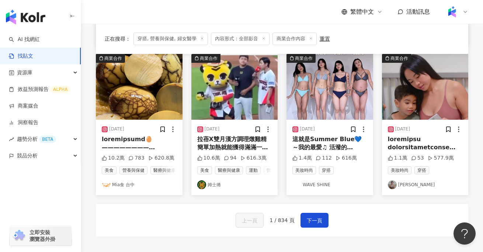
scroll to position [389, 0]
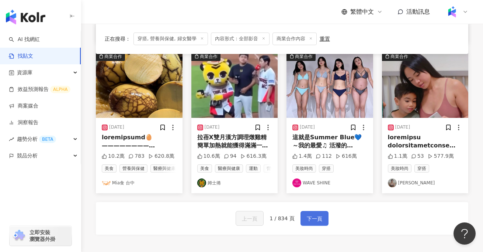
click at [320, 218] on span "下一頁" at bounding box center [314, 218] width 15 height 9
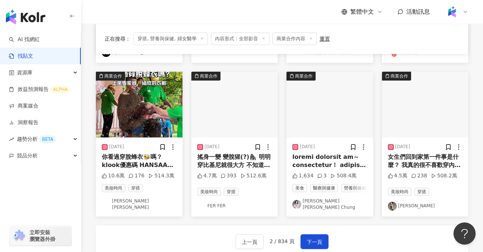
scroll to position [369, 0]
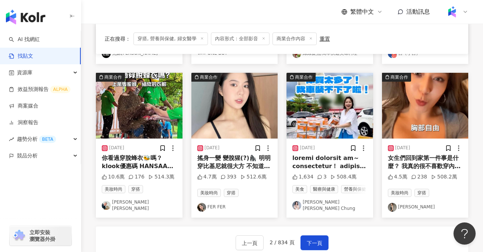
click at [247, 155] on div "搖身一變 變脫猩(?)🦍 明明穿比基尼就很大方 不知道為什麼在大家面前穿內衣就很害羞 奇怪耶發芬🤣 上次在新光三越戴墨鏡的影片好多人都在問那種貼身小衣服裡面到…" at bounding box center [234, 162] width 75 height 17
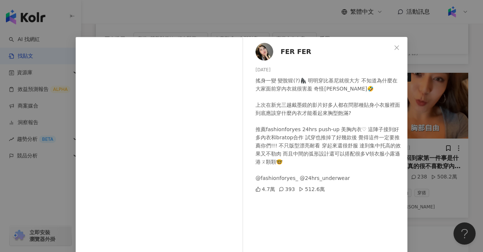
click at [419, 190] on div "FER FER 2024/10/2 搖身一變 變脫猩(?)🦍 明明穿比基尼就很大方 不知道為什麼在大家面前穿內衣就很害羞 奇怪耶發芬🤣 上次在新光三越戴墨鏡的…" at bounding box center [241, 126] width 483 height 252
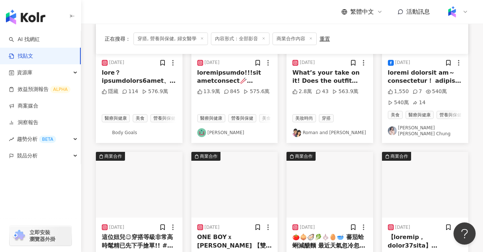
scroll to position [0, 0]
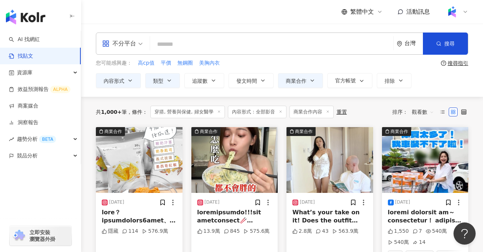
click at [132, 223] on div at bounding box center [139, 216] width 75 height 17
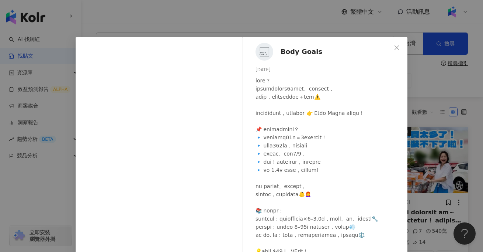
scroll to position [55, 0]
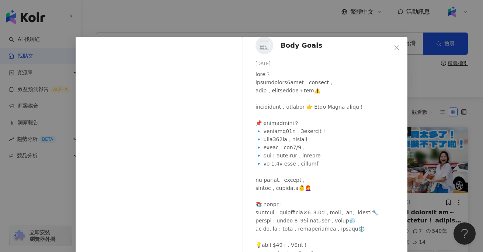
click at [442, 155] on div "Body Goals 2025/7/3 隱藏 114 576.9萬 查看原始貼文" at bounding box center [241, 126] width 483 height 252
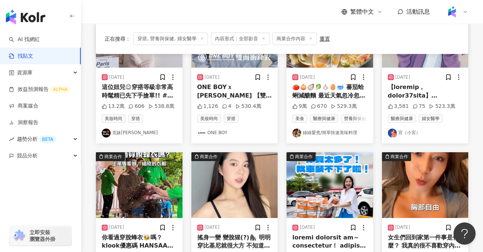
scroll to position [469, 0]
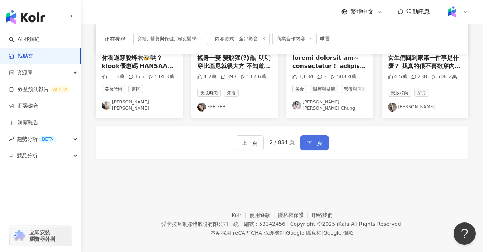
click at [316, 138] on span "下一頁" at bounding box center [314, 142] width 15 height 9
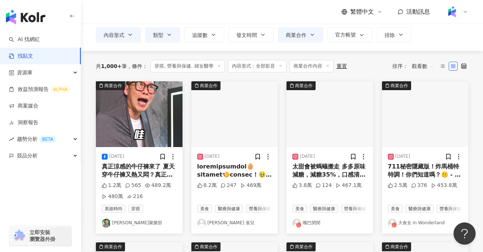
scroll to position [46, 0]
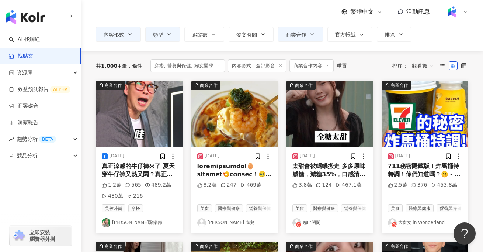
click at [327, 127] on img at bounding box center [330, 114] width 87 height 66
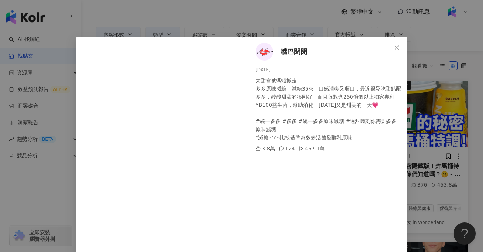
click at [415, 145] on div "嘴巴閉閉 2024/4/13 ￼太甜會被螞蟻搬走 多多原味減糖，減糖35%，口感清爽又順口，最近很愛吃甜點配多多，酸酸甜甜的很剛好，而且每瓶含250億個以上獨…" at bounding box center [241, 126] width 483 height 252
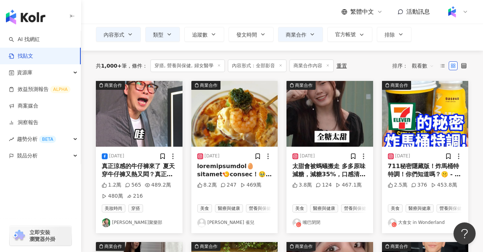
click at [440, 126] on img at bounding box center [425, 114] width 87 height 66
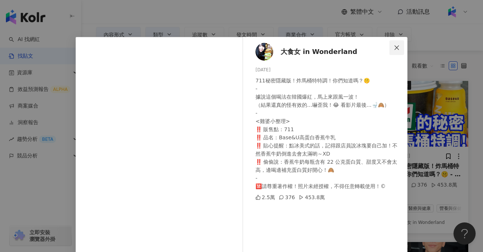
click at [398, 48] on icon "close" at bounding box center [397, 48] width 6 height 6
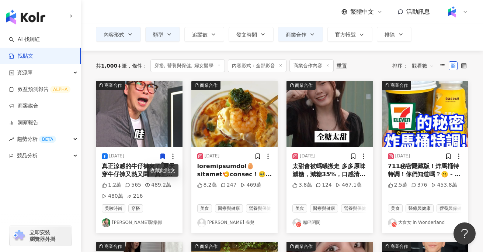
click at [153, 168] on div "收藏此貼文" at bounding box center [163, 170] width 32 height 13
click at [150, 170] on div "真正涼感的牛仔褲來了 夏天穿牛仔褲又熱又悶？真正涼感的牛仔褲來了 ONE BOY 全新冰鋒牛仔褲 👀 >> https://oneboy.tw/fuEwA 光…" at bounding box center [139, 170] width 75 height 17
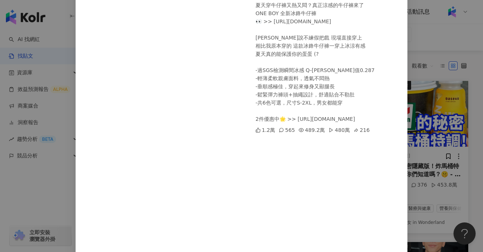
scroll to position [86, 0]
click at [288, 129] on div "565" at bounding box center [287, 129] width 16 height 8
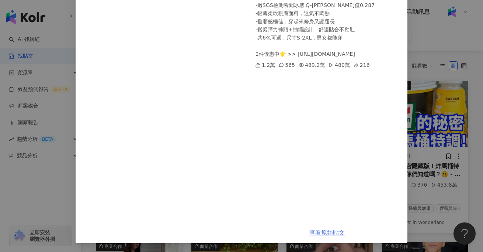
click at [329, 234] on link "查看原始貼文" at bounding box center [327, 232] width 35 height 7
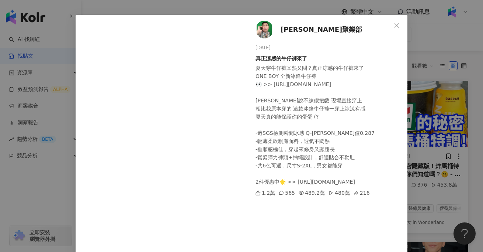
scroll to position [0, 0]
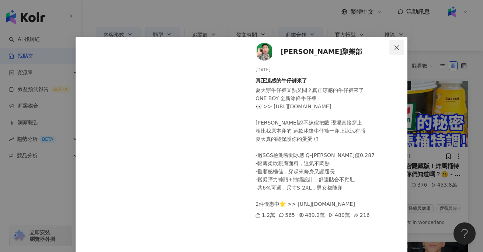
click at [398, 49] on icon "close" at bounding box center [397, 47] width 4 height 4
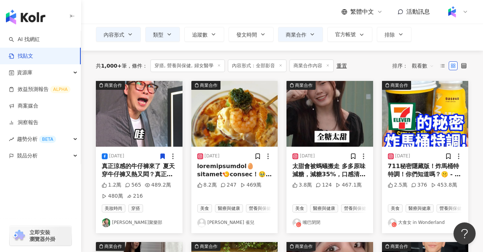
click at [323, 172] on div "￼太甜會被螞蟻搬走 多多原味減糖，減糖35%，口感清爽又順口，最近很愛吃甜點配多多，酸酸甜甜的很剛好，而且每瓶含250億個以上獨家專利YB100益生菌，幫助消…" at bounding box center [330, 170] width 75 height 17
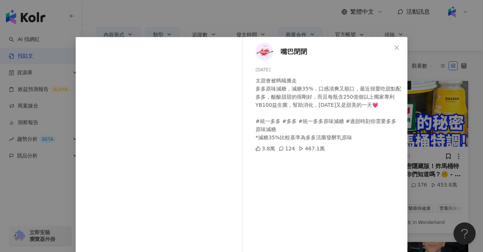
click at [425, 182] on div "嘴巴閉閉 2024/4/13 ￼太甜會被螞蟻搬走 多多原味減糖，減糖35%，口感清爽又順口，最近很愛吃甜點配多多，酸酸甜甜的很剛好，而且每瓶含250億個以上獨…" at bounding box center [241, 126] width 483 height 252
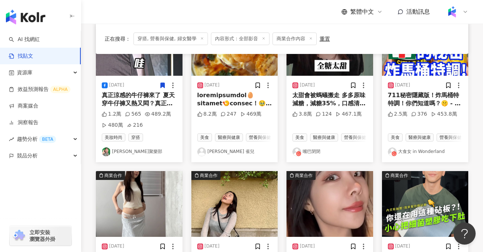
scroll to position [116, 0]
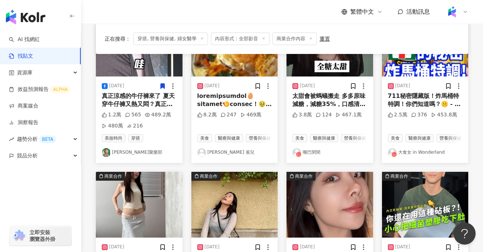
click at [432, 97] on div "711秘密隱藏版！炸馬桶特特調！你們知道嗎？🤫 - 據說這個喝法在韓國爆紅，馬上來跟風一波！ （結果還真的怪有效的…嚇歪我！😂 看影片最後…🚽🙈） - <雞婆…" at bounding box center [425, 100] width 75 height 17
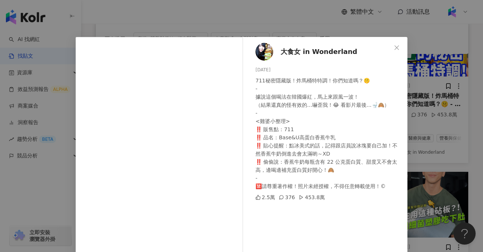
scroll to position [79, 0]
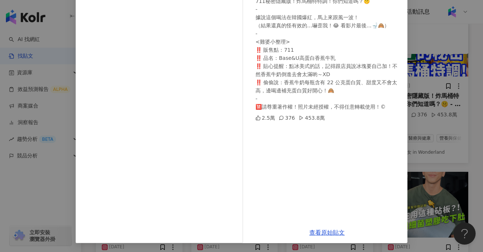
click at [323, 238] on div "查看原始貼文" at bounding box center [327, 232] width 161 height 21
click at [327, 234] on link "查看原始貼文" at bounding box center [327, 232] width 35 height 7
click at [447, 127] on div "大食女 in Wonderland 2024/8/1 711秘密隱藏版！炸馬桶特特調！你們知道嗎？🤫 - 據說這個喝法在韓國爆紅，馬上來跟風一波！ （結果還真…" at bounding box center [241, 126] width 483 height 252
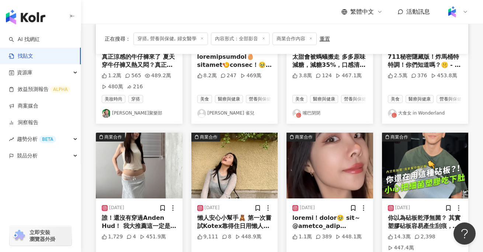
scroll to position [178, 0]
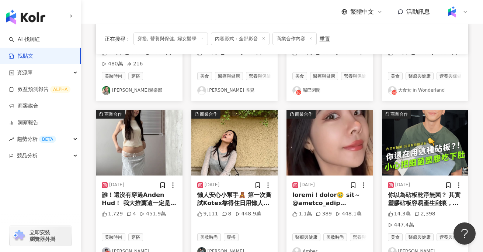
click at [353, 153] on img at bounding box center [330, 143] width 87 height 66
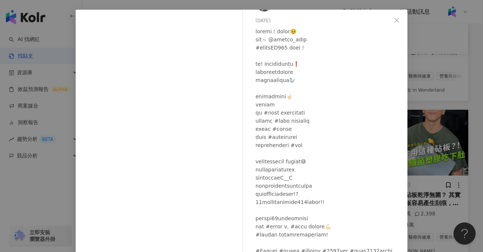
scroll to position [79, 0]
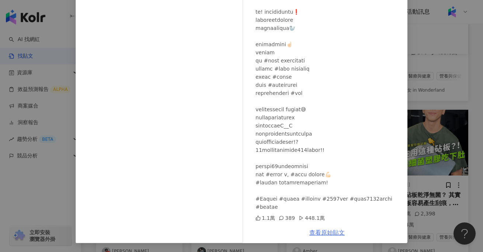
click at [322, 234] on link "查看原始貼文" at bounding box center [327, 232] width 35 height 7
click at [45, 187] on div "Amber 2024/11/20 1.1萬 389 448.1萬 查看原始貼文" at bounding box center [241, 126] width 483 height 252
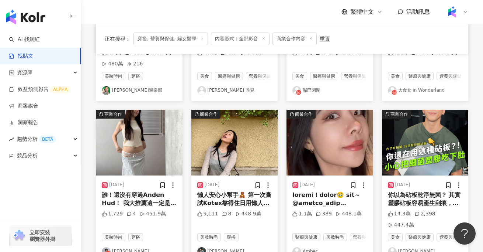
click at [420, 173] on img at bounding box center [425, 143] width 87 height 66
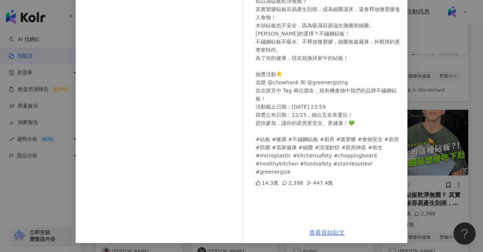
click at [335, 231] on link "查看原始貼文" at bounding box center [327, 232] width 35 height 7
click at [417, 113] on div "Hank Chow 2024/12/5 你以為砧板乾淨無菌？ 其實塑膠砧板容易產生刮痕，成為細菌溫床，還會釋放微塑膠進入食物！ 木頭砧板也不安全，因為吸濕容易…" at bounding box center [241, 126] width 483 height 252
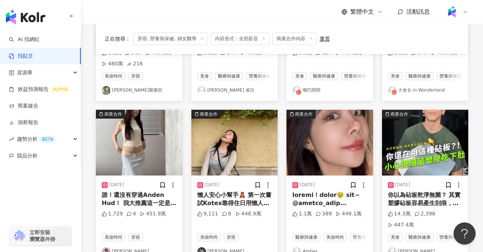
click at [128, 164] on img at bounding box center [139, 143] width 87 height 66
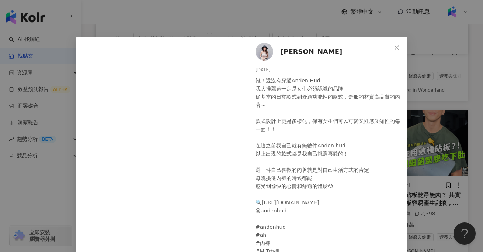
click at [62, 214] on div "Miмi Tsai 2024/7/3 誰！還沒有穿過Anden Hud！ 我大推薦這一定是女生必須認識的品牌 從基本的日常款式到舒適功能性的款式，舒服的材質高…" at bounding box center [241, 126] width 483 height 252
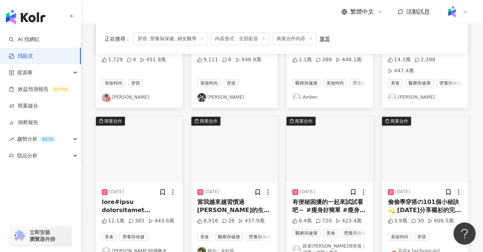
scroll to position [332, 0]
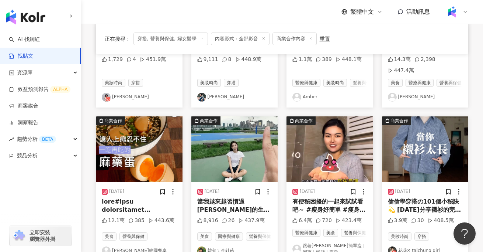
click at [330, 149] on img at bounding box center [330, 149] width 87 height 66
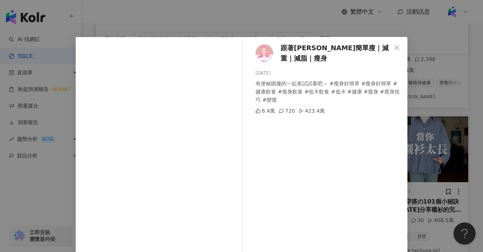
click at [65, 193] on div "跟著艾薇簡單瘦｜減重｜減脂｜瘦身 2024/12/27 有便秘困擾的一起來試試看吧～#瘦身好簡單 #瘦身好簡單 #健康飲食 #瘦身飲食#低卡飲食 #低卡 …" at bounding box center [241, 126] width 483 height 252
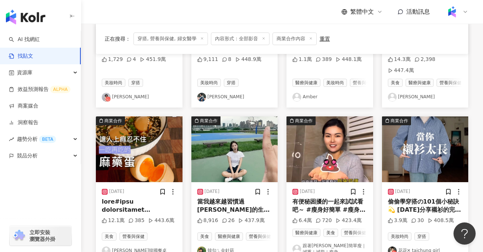
click at [244, 143] on img at bounding box center [234, 149] width 87 height 66
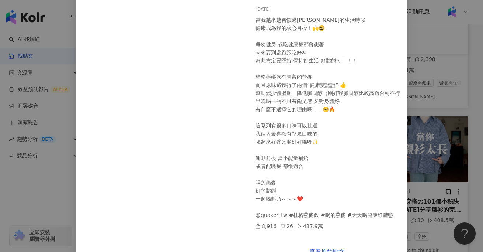
scroll to position [79, 0]
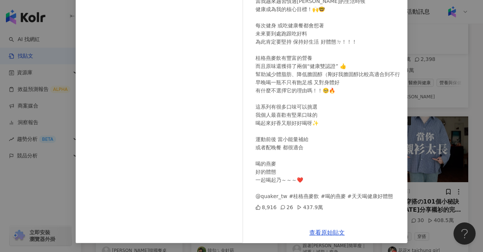
click at [466, 151] on div "韓勾ㄟ金針菇 2024/6/20 當我越來越習慣過平衡的生活時候 健康成為我的核心目標！🙌🤓 每次健身 或吃健康餐都會想著 未來要到處跑跟吃好料 為此肯定要堅…" at bounding box center [241, 126] width 483 height 252
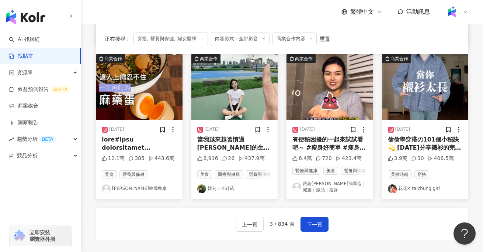
scroll to position [398, 0]
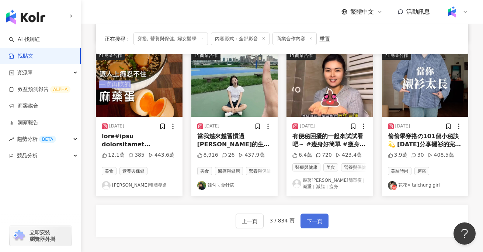
click at [309, 217] on span "下一頁" at bounding box center [314, 221] width 15 height 9
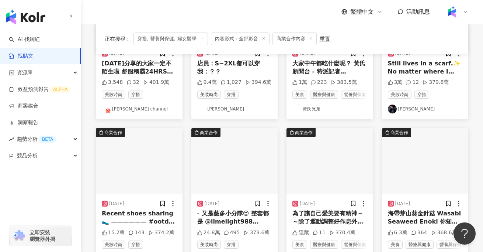
scroll to position [0, 0]
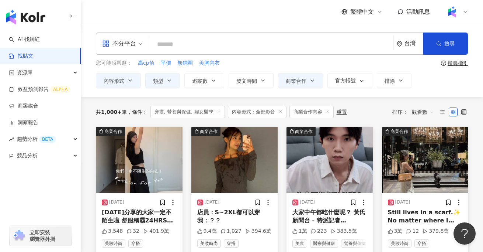
click at [342, 182] on img at bounding box center [330, 160] width 87 height 66
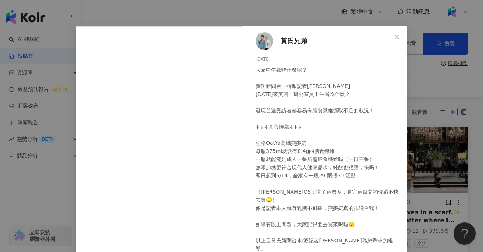
scroll to position [11, 0]
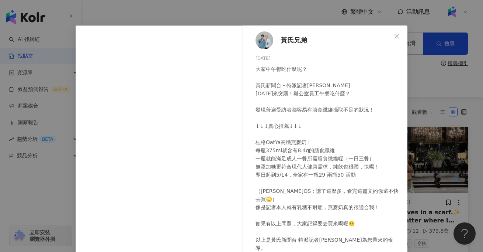
click at [470, 172] on div "黃氏兄弟 2024/4/30 大家中午都吃什麼呢？ 黃氏新聞台 - 特派記者瑋瑋 今天來突襲！辦公室員工午餐吃什麼？ 發現普遍受訪者都容易有膳食纖維攝取不足的…" at bounding box center [241, 126] width 483 height 252
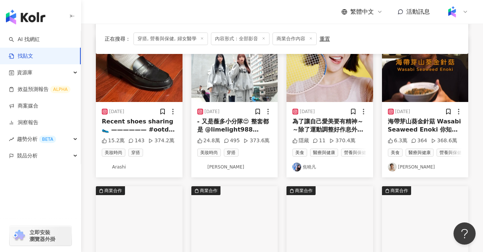
scroll to position [345, 0]
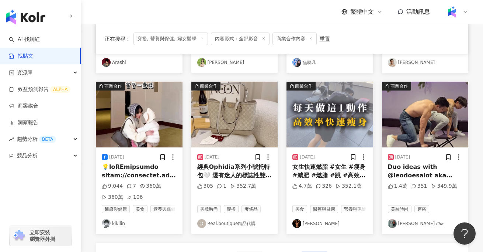
click at [149, 135] on img at bounding box center [139, 115] width 87 height 66
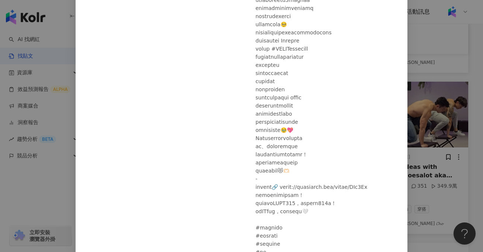
scroll to position [155, 0]
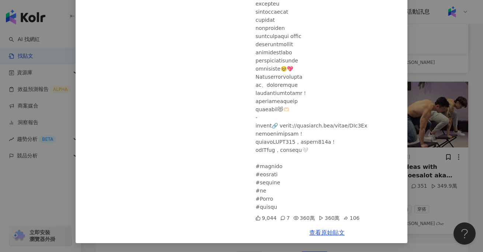
click at [465, 159] on div "kikilin 2025/3/11 9,044 7 360萬 360萬 106 查看原始貼文" at bounding box center [241, 126] width 483 height 252
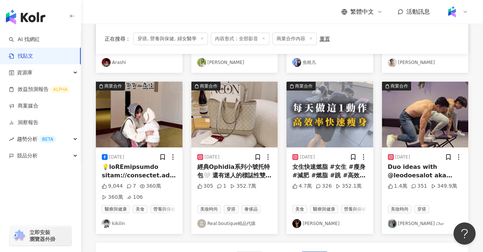
scroll to position [386, 0]
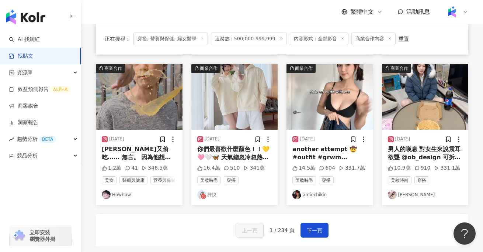
scroll to position [375, 0]
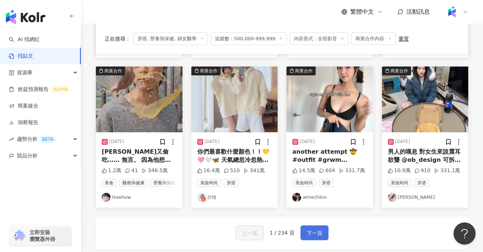
click at [312, 234] on button "下一頁" at bounding box center [315, 232] width 28 height 15
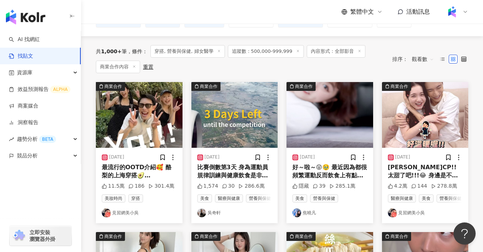
scroll to position [60, 0]
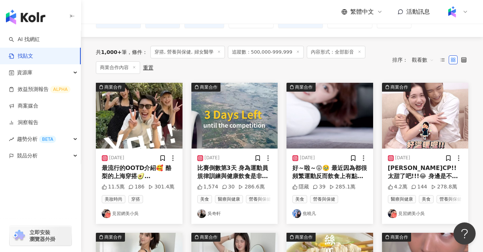
click at [338, 169] on div "好～啦～😝🥹 最近因為都很頻繁運動反而飲食上有點怠惰🙈 沒有好好認真挑東西吃，所以明明更認真運動體重卻不降反增☠️👀意識到這樣真的打妹🙅 就開始回歸健康照營養…" at bounding box center [330, 172] width 75 height 17
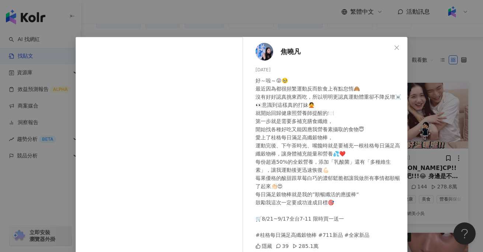
click at [435, 138] on div "焦曉凡 2024/8/16 好～啦～😝🥹 最近因為都很頻繁運動反而飲食上有點怠惰🙈 沒有好好認真挑東西吃，所以明明更認真運動體重卻不降反增☠️👀意識到這樣真的…" at bounding box center [241, 126] width 483 height 252
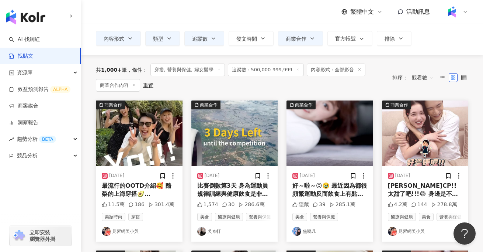
scroll to position [40, 0]
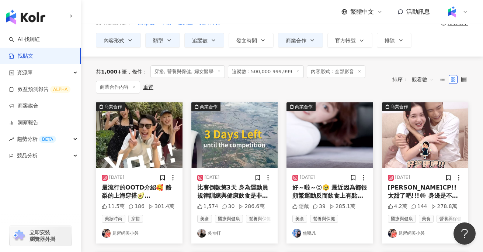
click at [435, 128] on img at bounding box center [425, 135] width 87 height 66
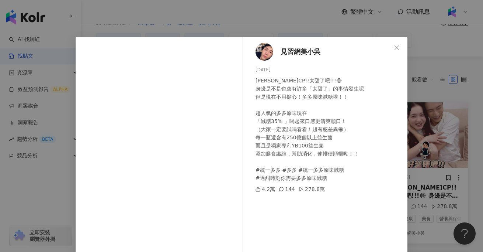
click at [418, 132] on div "見習網美小吳 2024/4/7 吳妮CP!!太甜了吧!!!😂 身邊是不是也會有許多「太甜了」的事情發生呢 但是現在不用擔心！多多原味減糖啦！！ 超人氣的多多原…" at bounding box center [241, 126] width 483 height 252
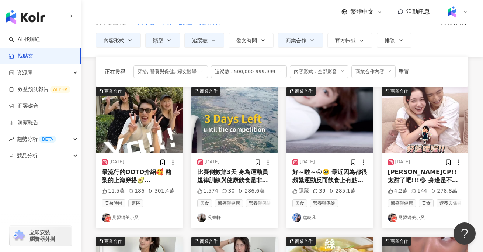
scroll to position [458, 0]
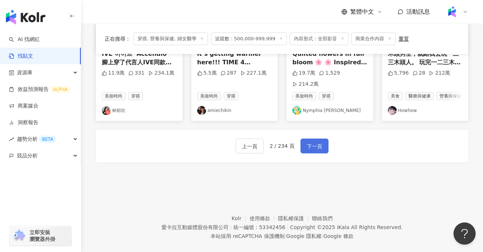
click at [312, 142] on span "下一頁" at bounding box center [314, 146] width 15 height 9
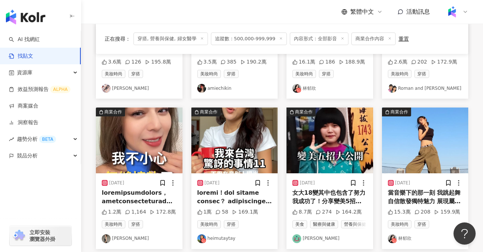
scroll to position [314, 0]
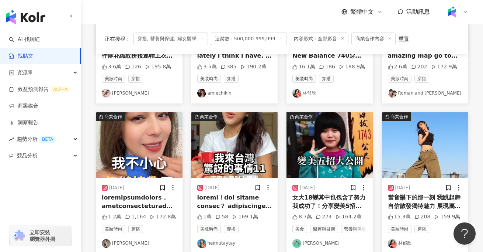
click at [245, 144] on img at bounding box center [234, 145] width 87 height 66
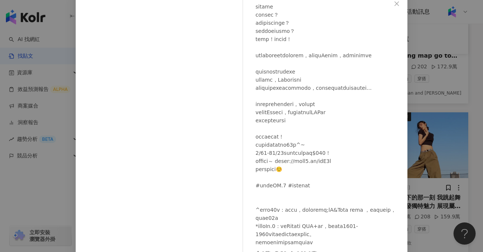
scroll to position [45, 0]
click at [31, 185] on div "heimutaytay 2023/8/31 1萬 58 169.1萬 查看原始貼文" at bounding box center [241, 126] width 483 height 252
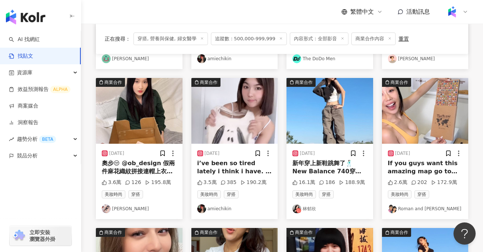
scroll to position [458, 0]
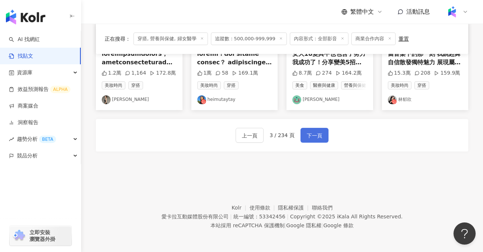
click at [325, 137] on button "下一頁" at bounding box center [315, 135] width 28 height 15
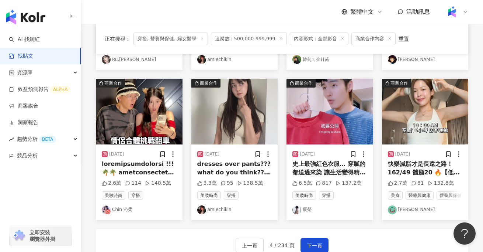
scroll to position [345, 0]
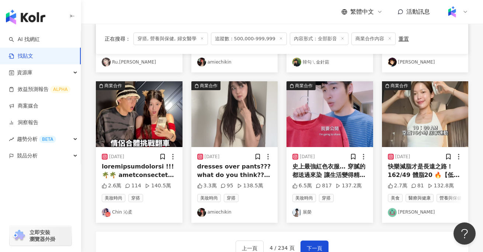
click at [135, 173] on div at bounding box center [139, 170] width 75 height 17
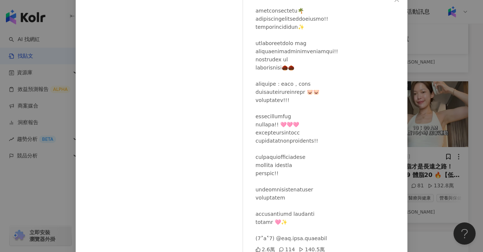
scroll to position [79, 0]
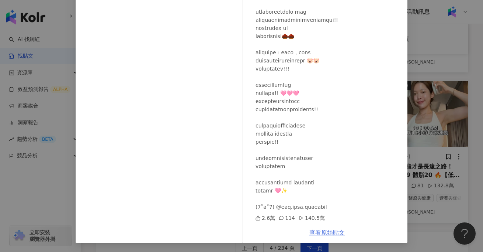
click at [334, 230] on link "查看原始貼文" at bounding box center [327, 232] width 35 height 7
click at [438, 93] on div "Chin 沁柔 2024/6/18 2.6萬 114 140.5萬 查看原始貼文" at bounding box center [241, 126] width 483 height 252
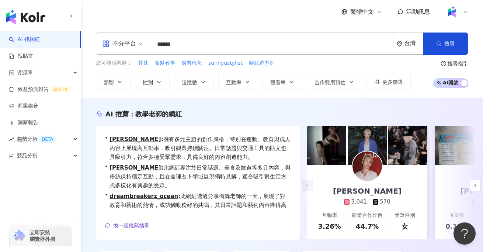
scroll to position [18, 0]
